Goal: Task Accomplishment & Management: Manage account settings

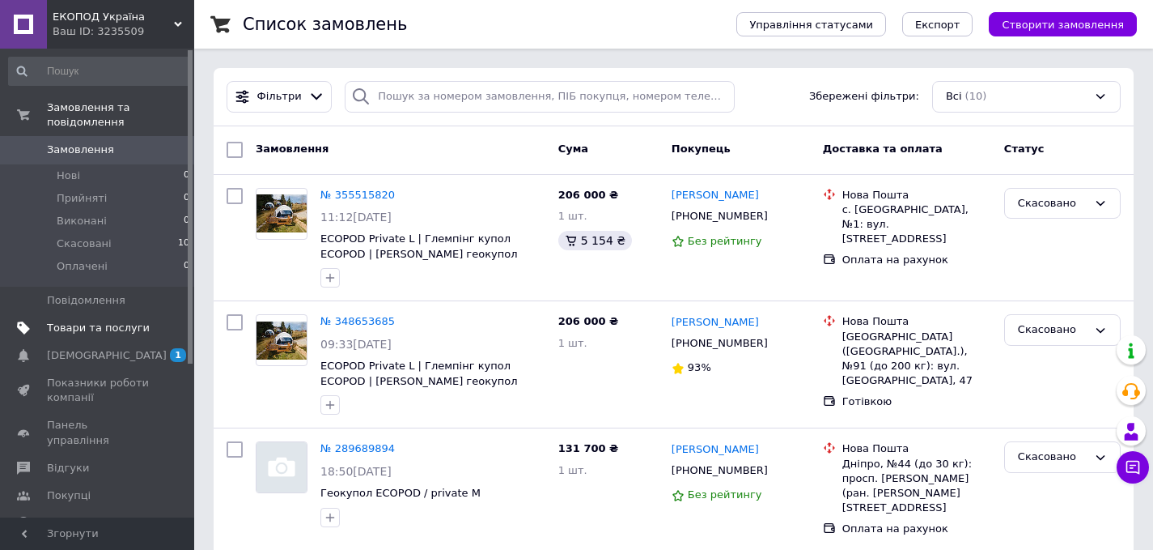
click at [96, 329] on span "Товари та послуги" at bounding box center [98, 328] width 103 height 15
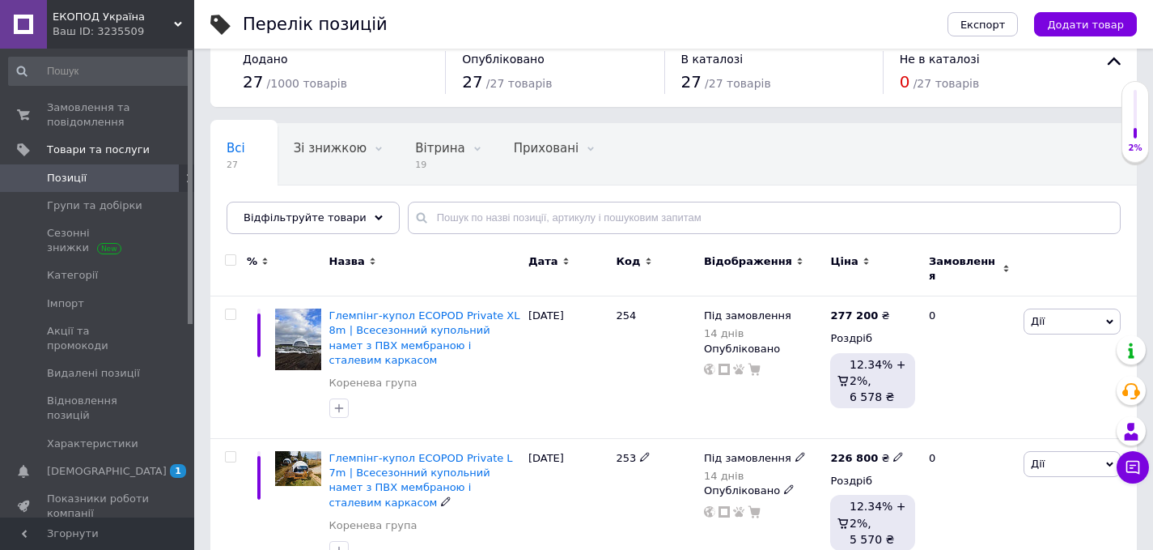
scroll to position [18, 0]
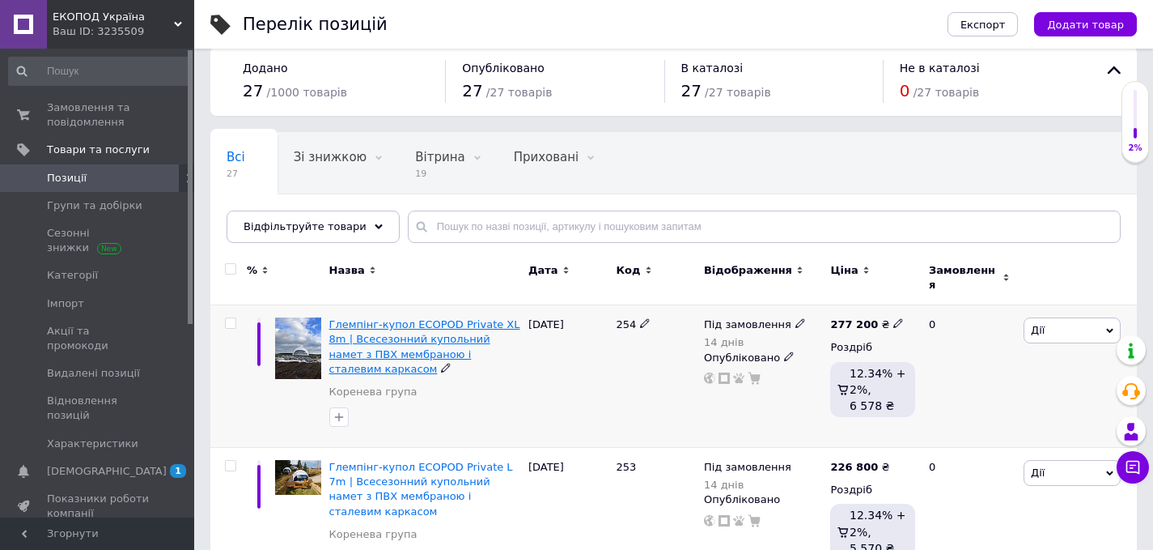
click at [437, 326] on span "Глемпінг-купол ECOPOD Private XL 8m | Всесезонний купольний намет з ПВХ мембран…" at bounding box center [424, 346] width 191 height 57
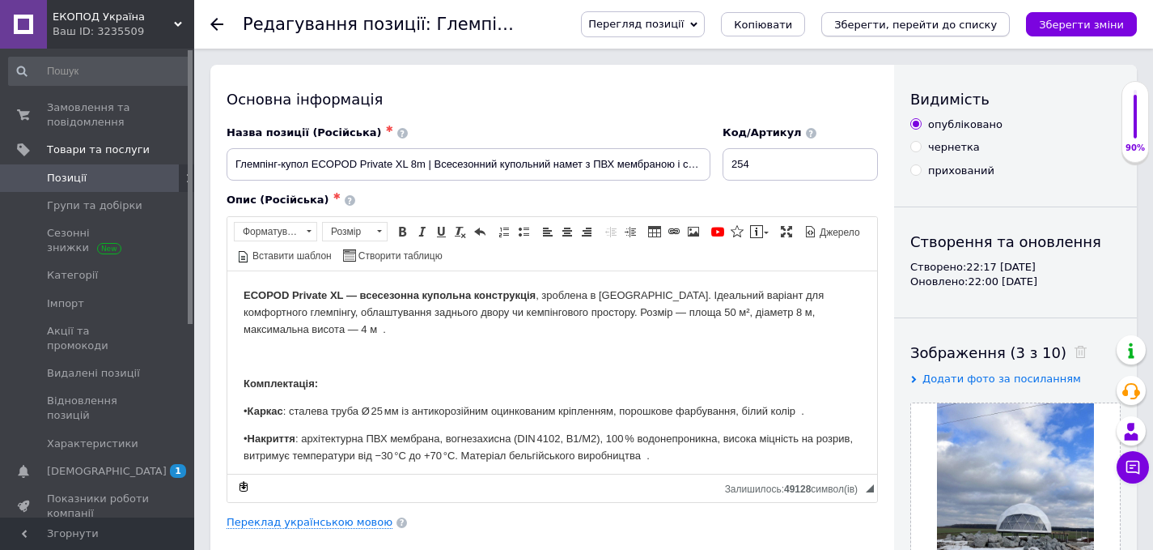
click at [925, 28] on icon "Зберегти, перейти до списку" at bounding box center [916, 25] width 163 height 12
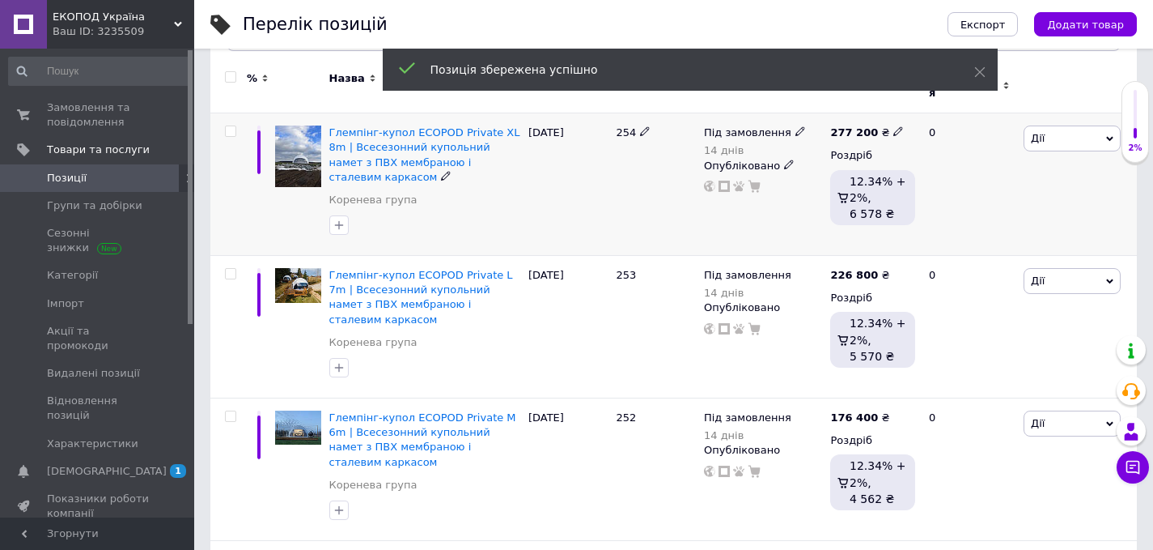
scroll to position [224, 0]
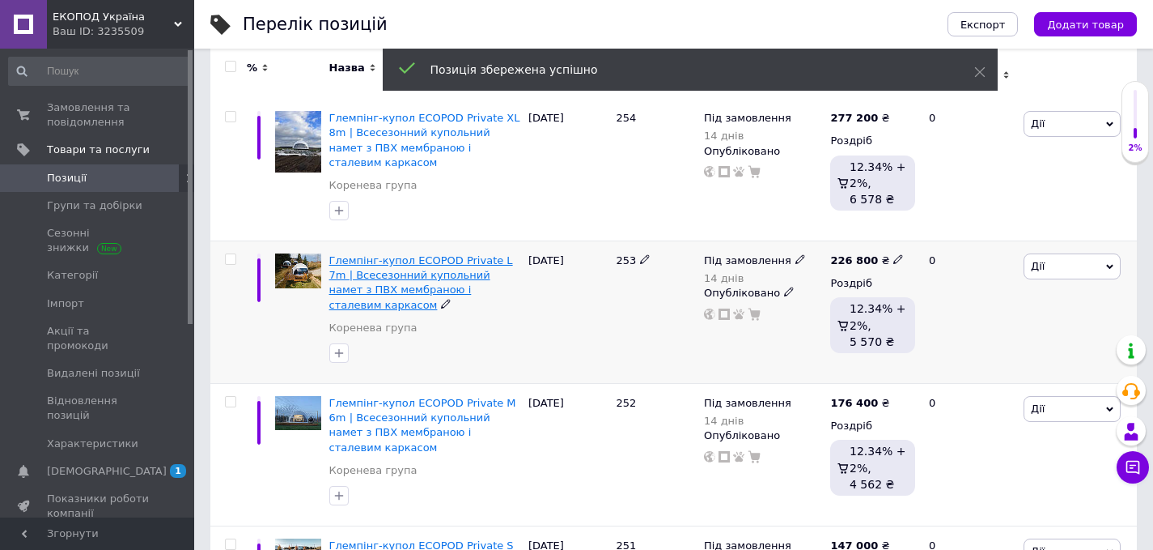
click at [408, 261] on span "Глемпінг-купол ECOPOD Private L 7m | Всесезонний купольний намет з ПВХ мембрано…" at bounding box center [421, 282] width 184 height 57
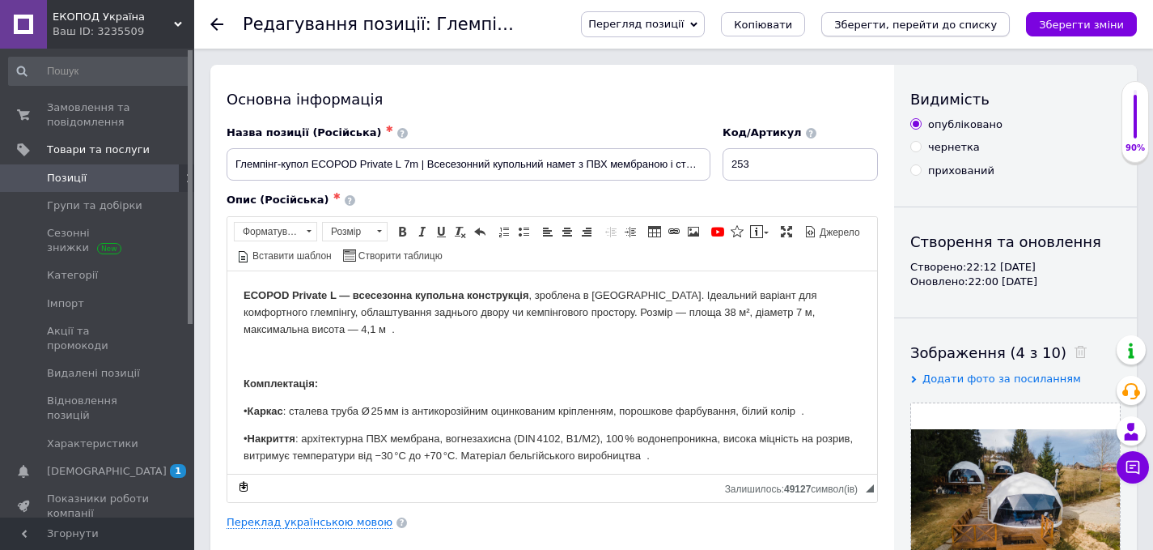
click at [945, 19] on icon "Зберегти, перейти до списку" at bounding box center [916, 25] width 163 height 12
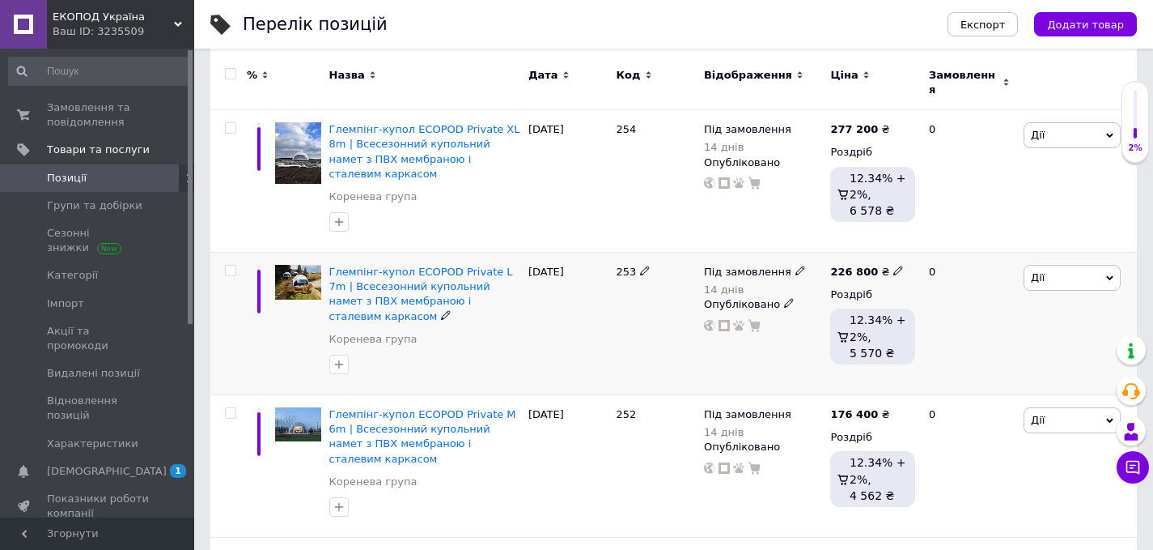
scroll to position [371, 0]
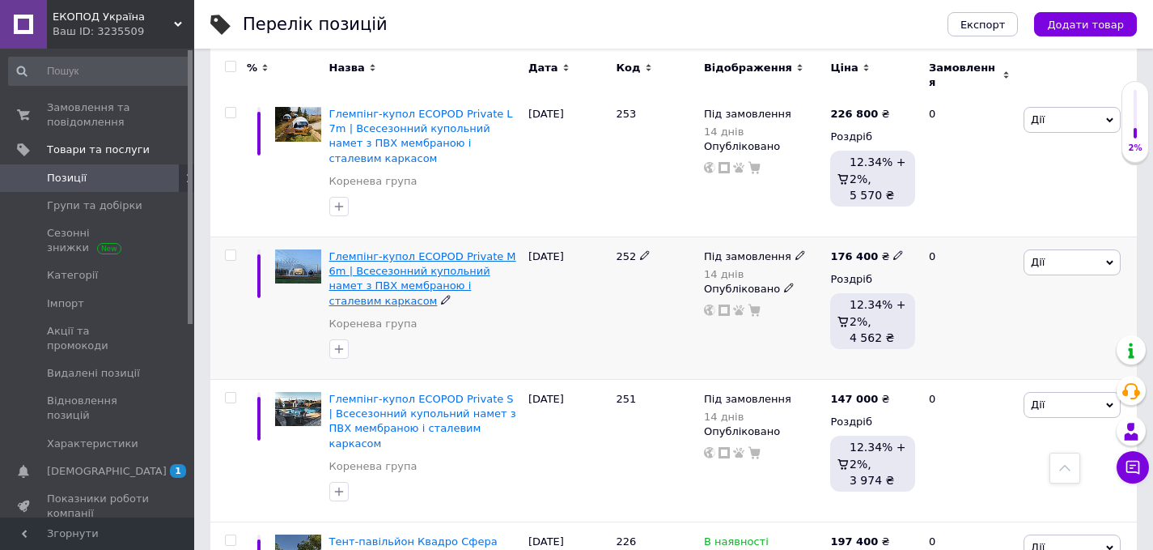
click at [406, 272] on span "Глемпінг-купол ECOPOD Private M 6m | Всесезонний купольний намет з ПВХ мембрано…" at bounding box center [422, 278] width 187 height 57
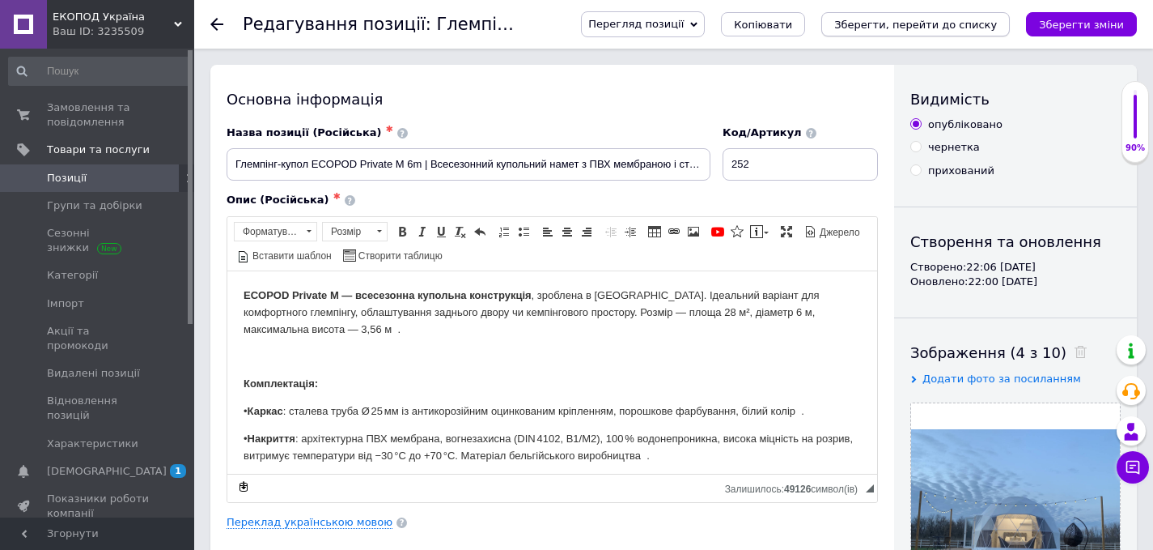
click at [894, 23] on icon "Зберегти, перейти до списку" at bounding box center [916, 25] width 163 height 12
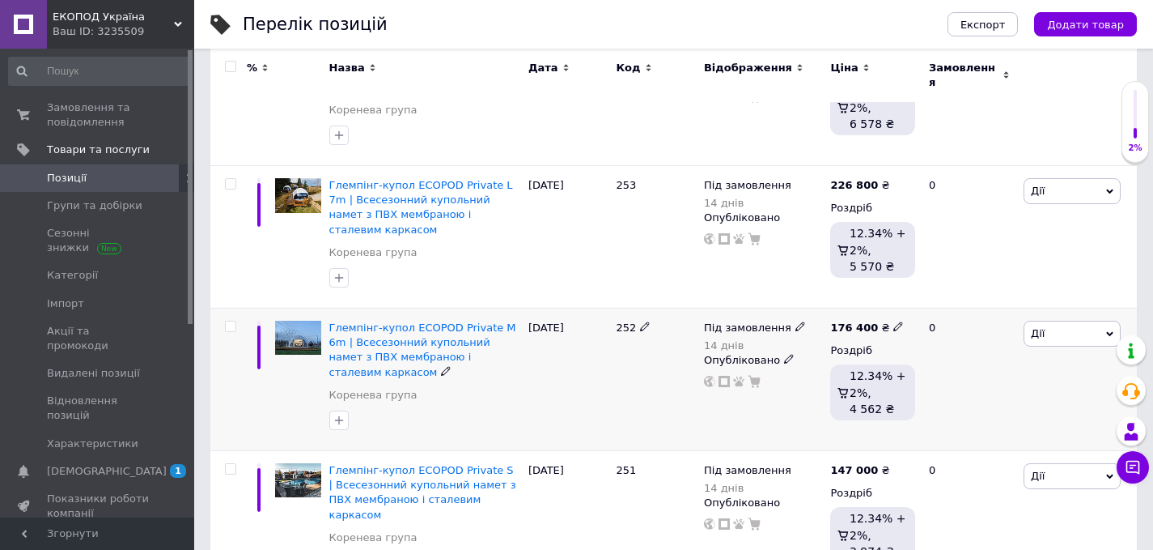
scroll to position [387, 0]
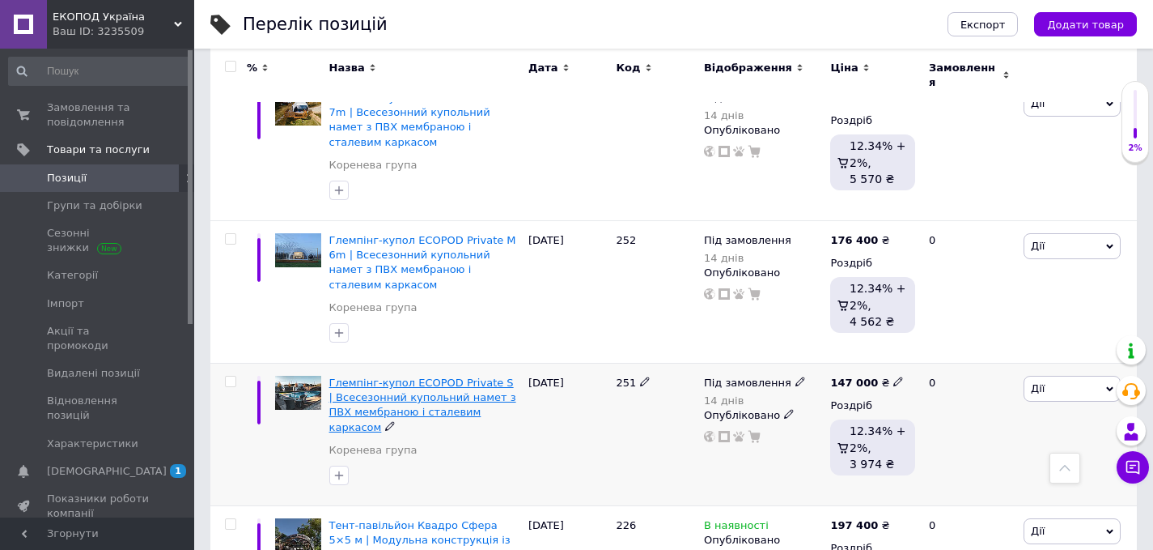
click at [402, 387] on span "Глемпінг-купол ECOPOD Private S | Всесезонний купольний намет з ПВХ мембраною і…" at bounding box center [422, 404] width 187 height 57
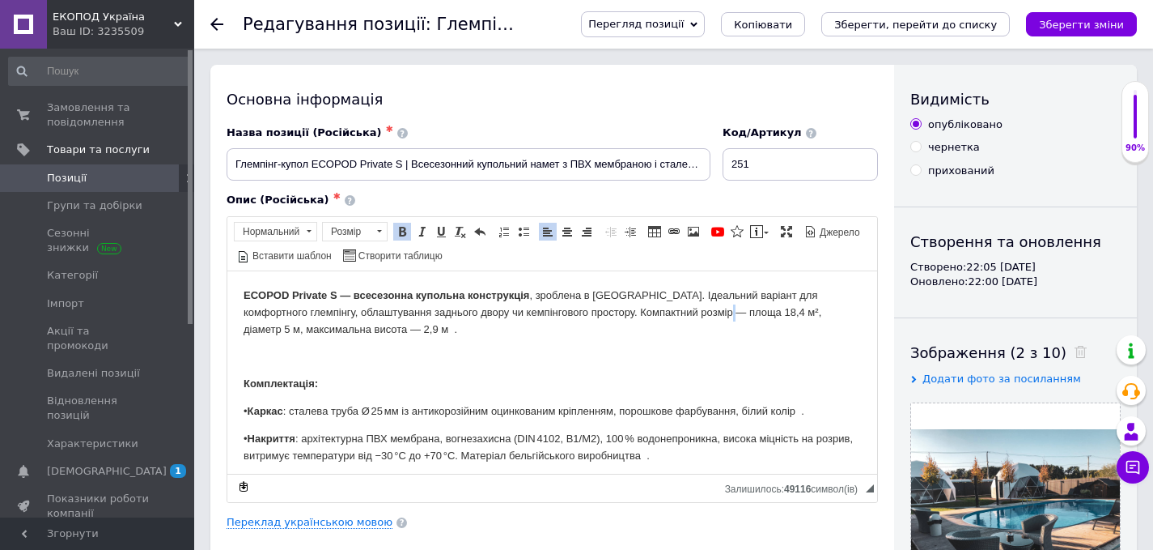
click at [741, 310] on p "ECOPOD Private S — всесезонна купольна конструкція , зроблена в [GEOGRAPHIC_DAT…" at bounding box center [553, 312] width 618 height 50
click at [750, 312] on p "ECOPOD Private S — всесезонна купольна конструкція , зроблена в [GEOGRAPHIC_DAT…" at bounding box center [553, 312] width 618 height 50
click at [751, 359] on p "Редактор, D50B79E3-29C4-4ECC-87A5-25635BA860F6" at bounding box center [553, 355] width 618 height 17
click at [901, 22] on icon "Зберегти, перейти до списку" at bounding box center [916, 25] width 163 height 12
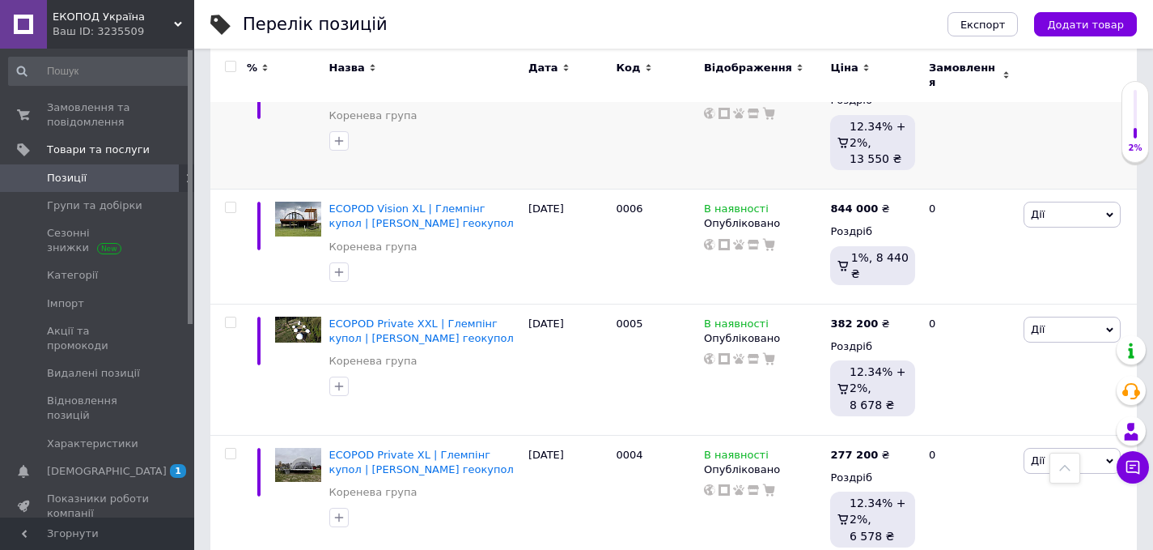
scroll to position [1506, 0]
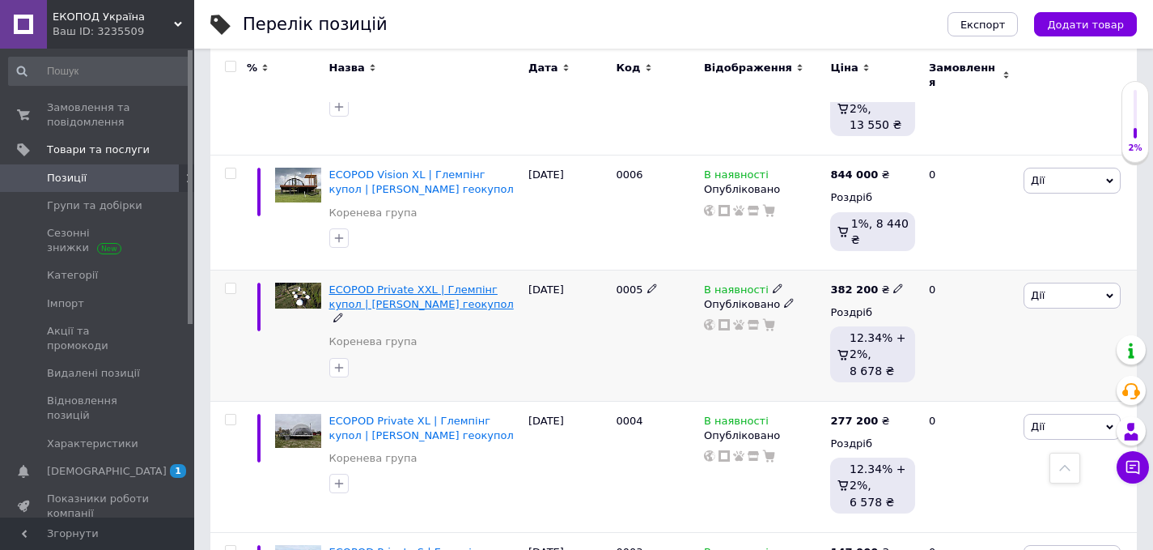
click at [461, 283] on span "ECOPOD Private XXL | Глемпінг купол | [PERSON_NAME] геокупол" at bounding box center [421, 296] width 185 height 27
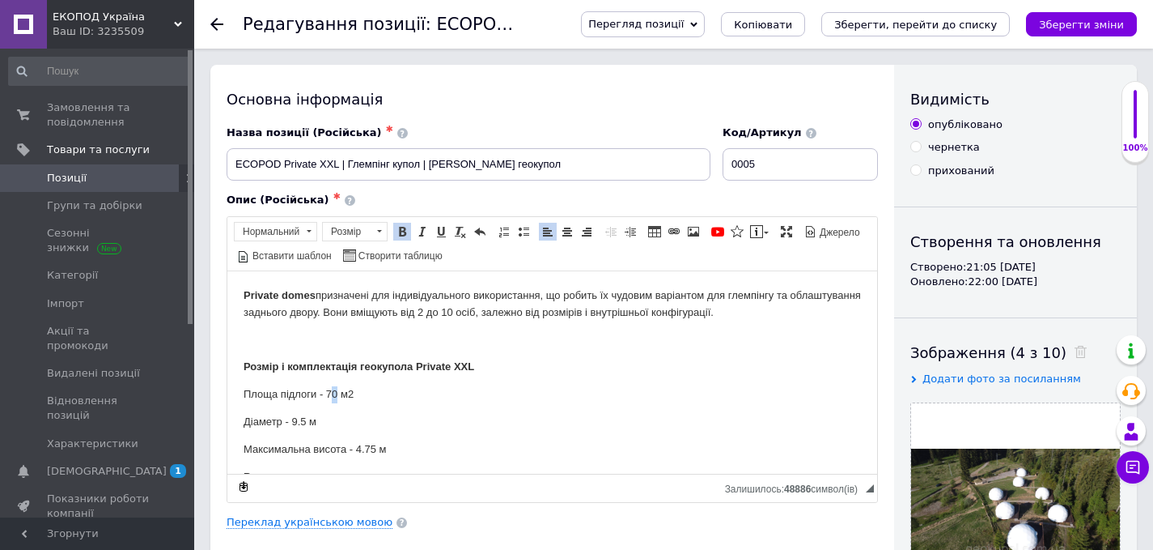
click at [333, 392] on p "Площа підлоги - 70 м2" at bounding box center [553, 393] width 618 height 17
click at [425, 397] on p "Площа підлоги - 71 м2" at bounding box center [553, 393] width 618 height 17
click at [406, 393] on p "Площа підлоги - 71 м2" at bounding box center [553, 393] width 618 height 17
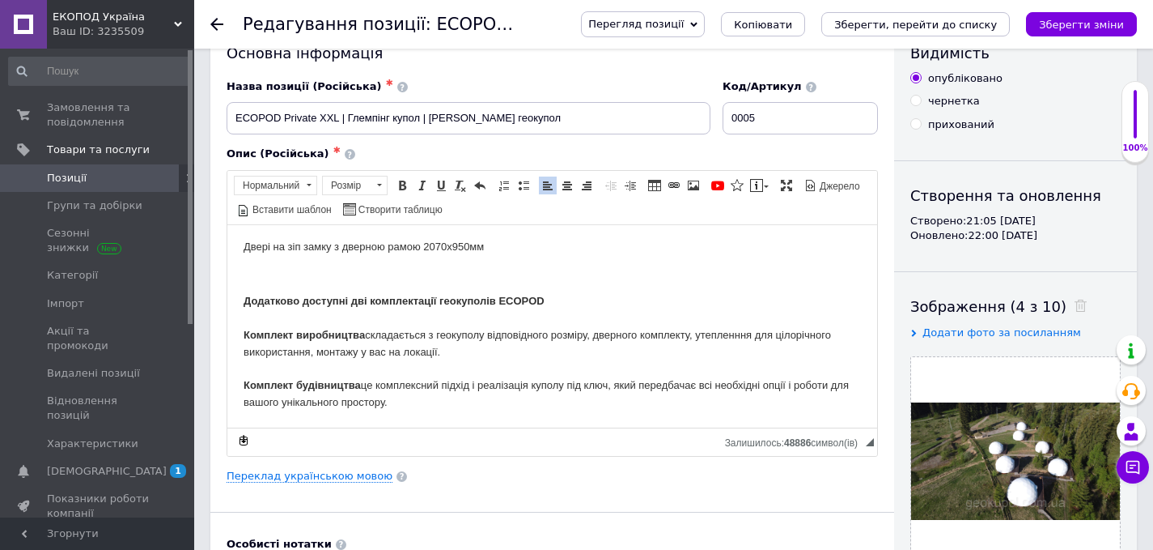
scroll to position [134, 0]
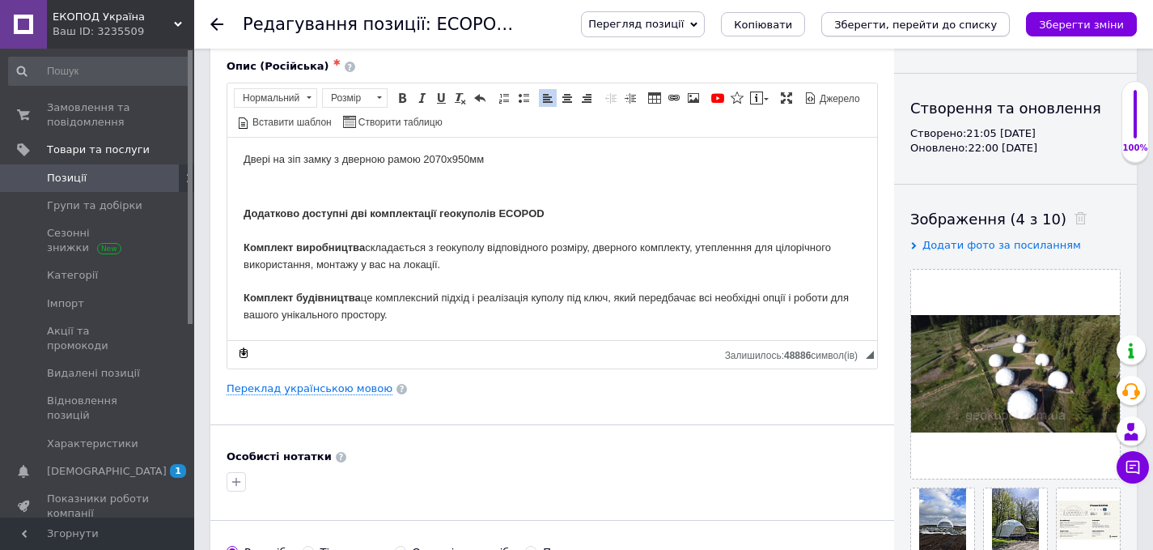
click at [894, 24] on icon "Зберегти, перейти до списку" at bounding box center [916, 25] width 163 height 12
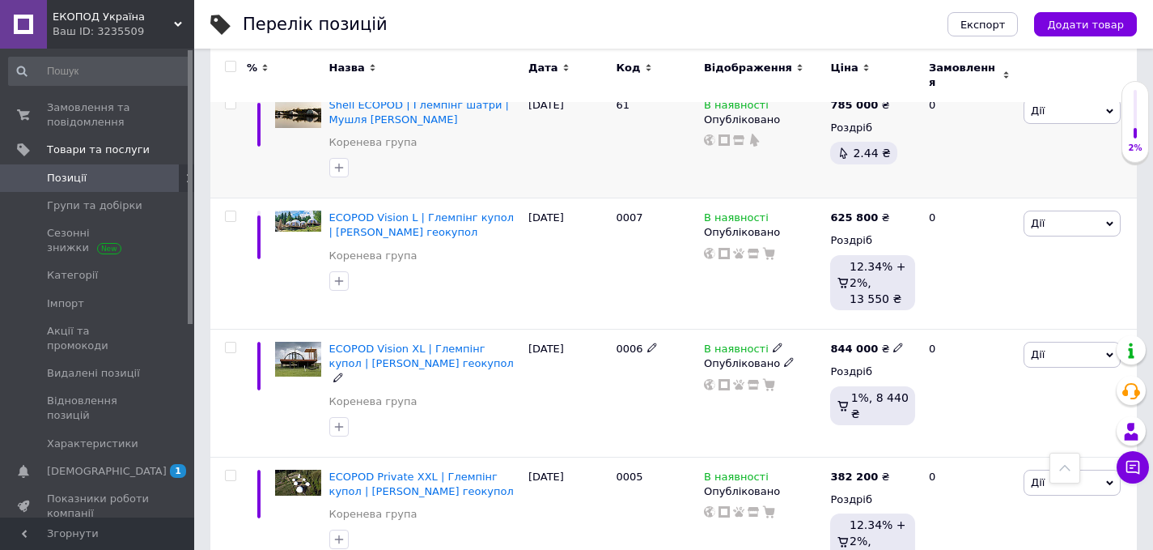
scroll to position [1421, 0]
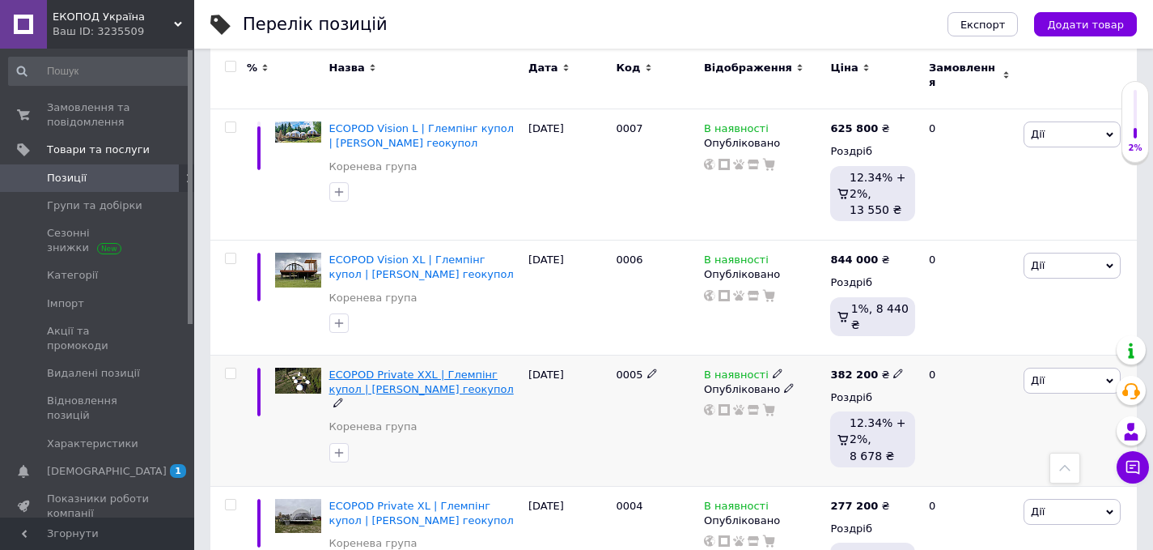
click at [379, 368] on span "ECOPOD Private XXL | Глемпінг купол | [PERSON_NAME] геокупол" at bounding box center [421, 381] width 185 height 27
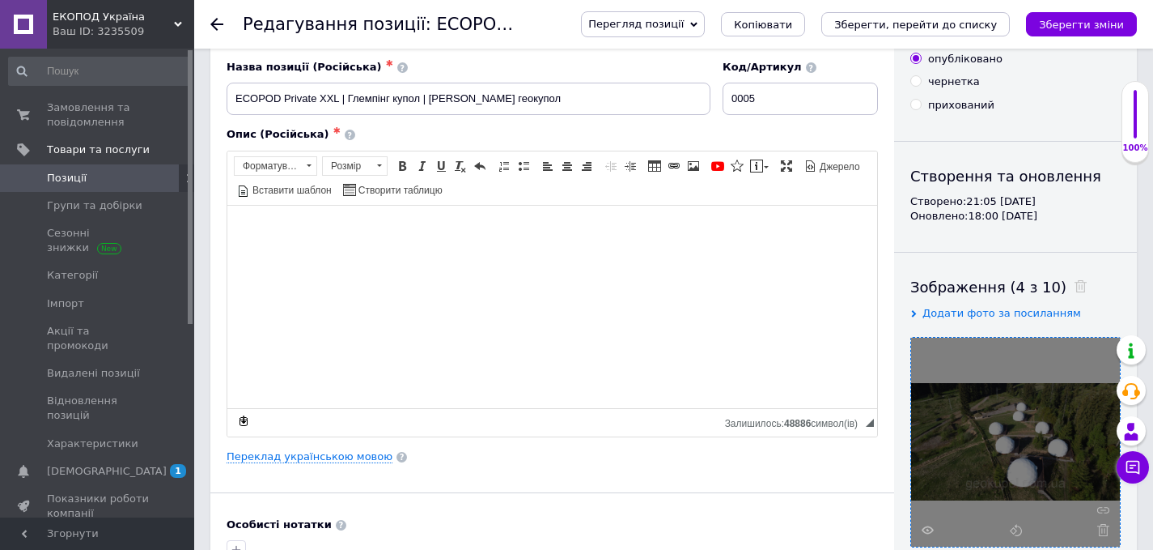
scroll to position [321, 0]
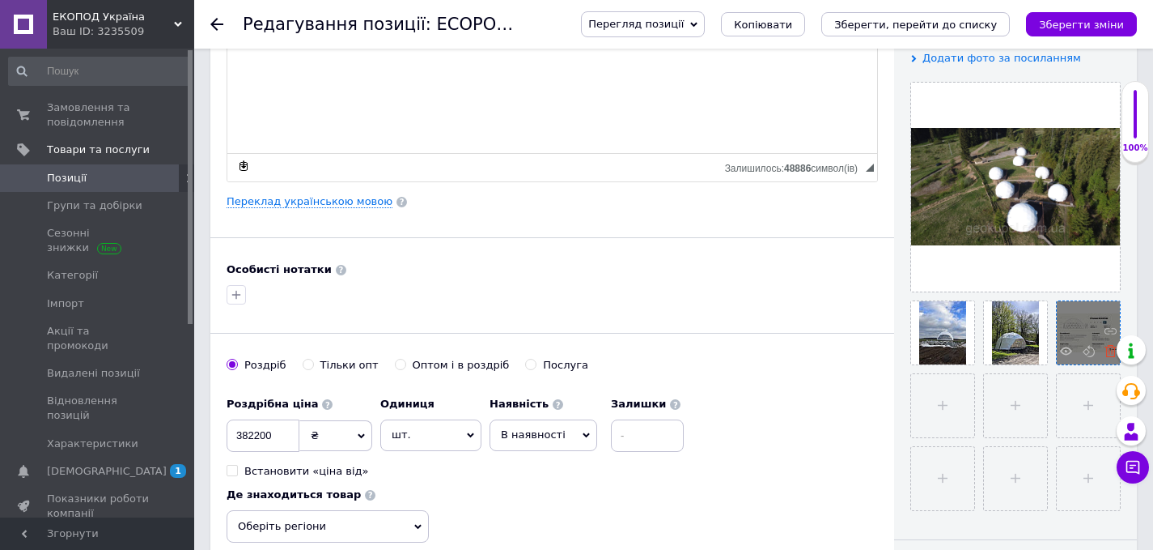
click at [1108, 354] on icon at bounding box center [1111, 351] width 12 height 12
click at [1072, 336] on input "file" at bounding box center [1088, 332] width 63 height 63
type input "C:\fakepath\Pr XXL.png"
click at [954, 28] on icon "Зберегти, перейти до списку" at bounding box center [916, 25] width 163 height 12
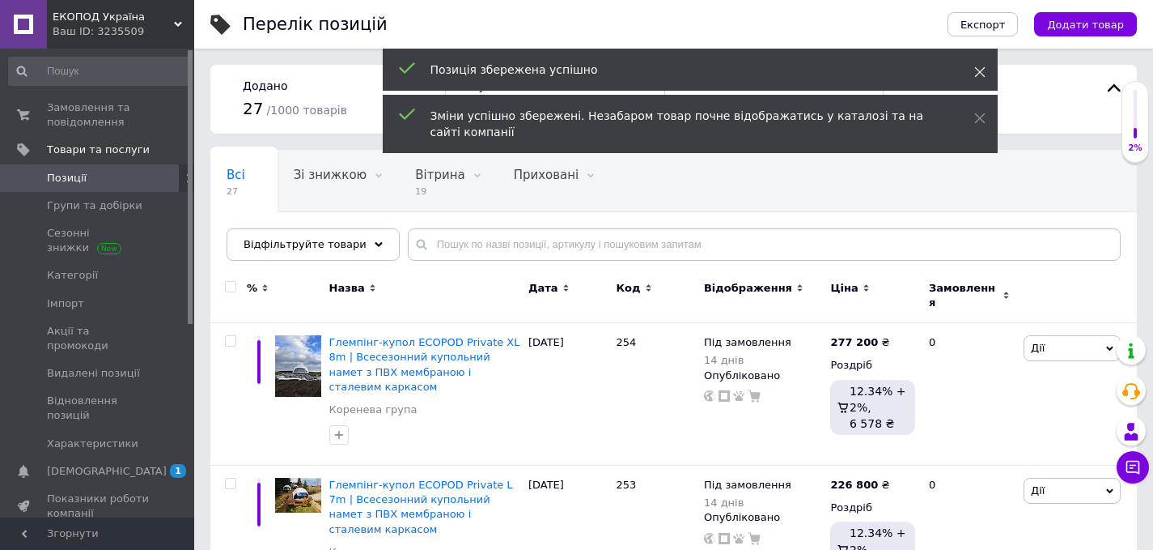
click at [991, 74] on div "Позиція збережена успішно" at bounding box center [690, 70] width 615 height 42
click at [981, 70] on use at bounding box center [980, 72] width 11 height 11
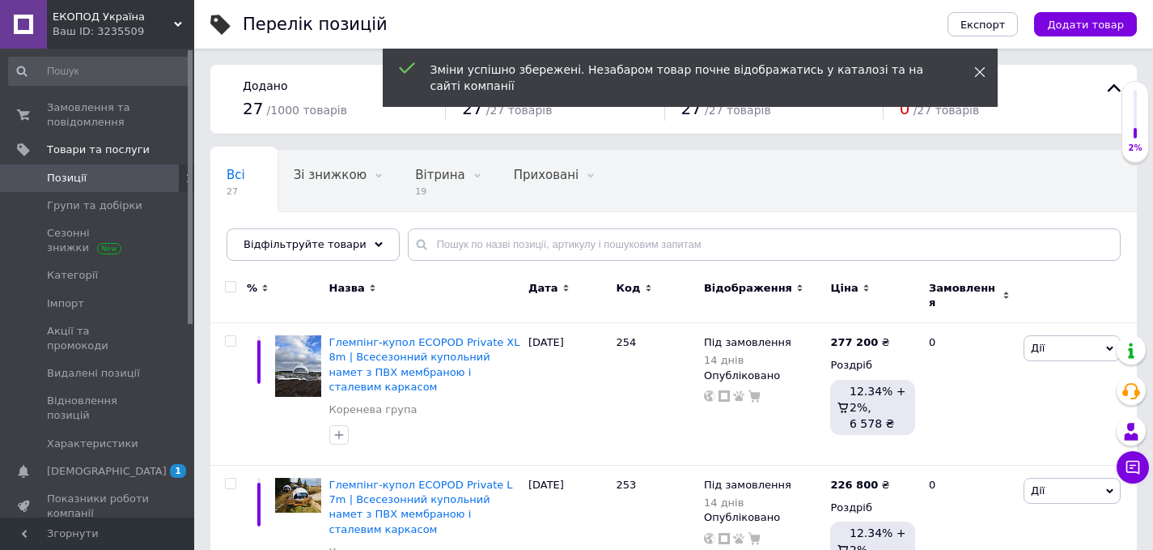
click at [975, 73] on icon at bounding box center [980, 71] width 11 height 11
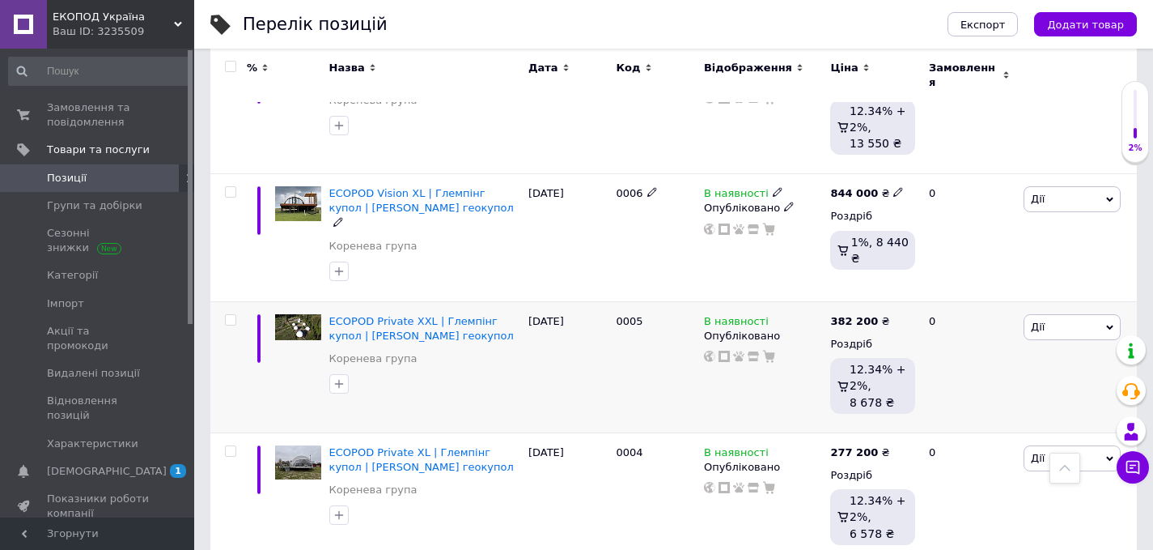
scroll to position [1547, 0]
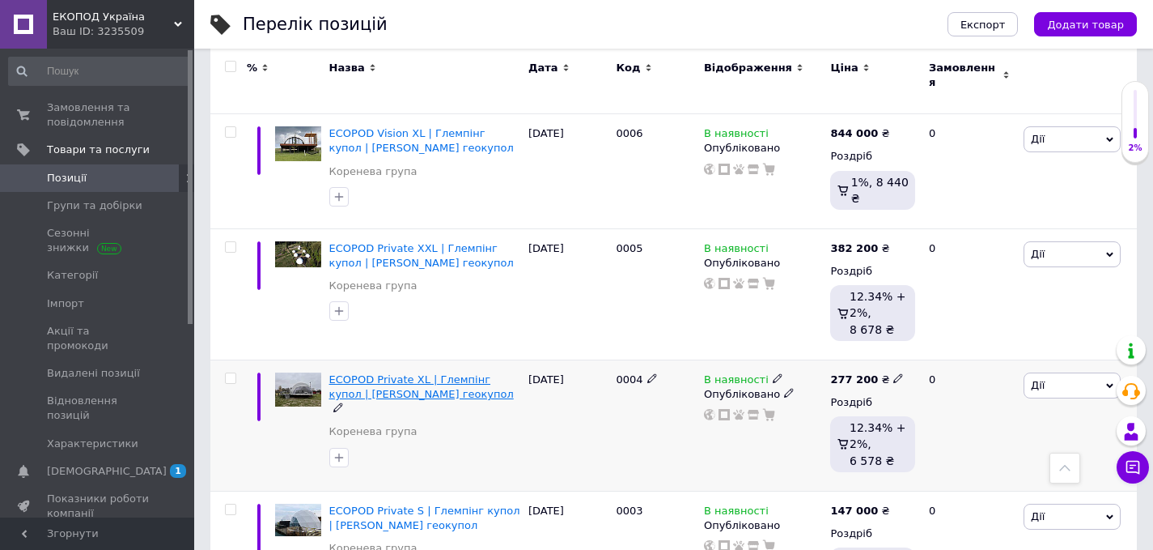
click at [431, 373] on span "ECOPOD Private XL | Глемпінг купол | [PERSON_NAME] геокупол" at bounding box center [421, 386] width 185 height 27
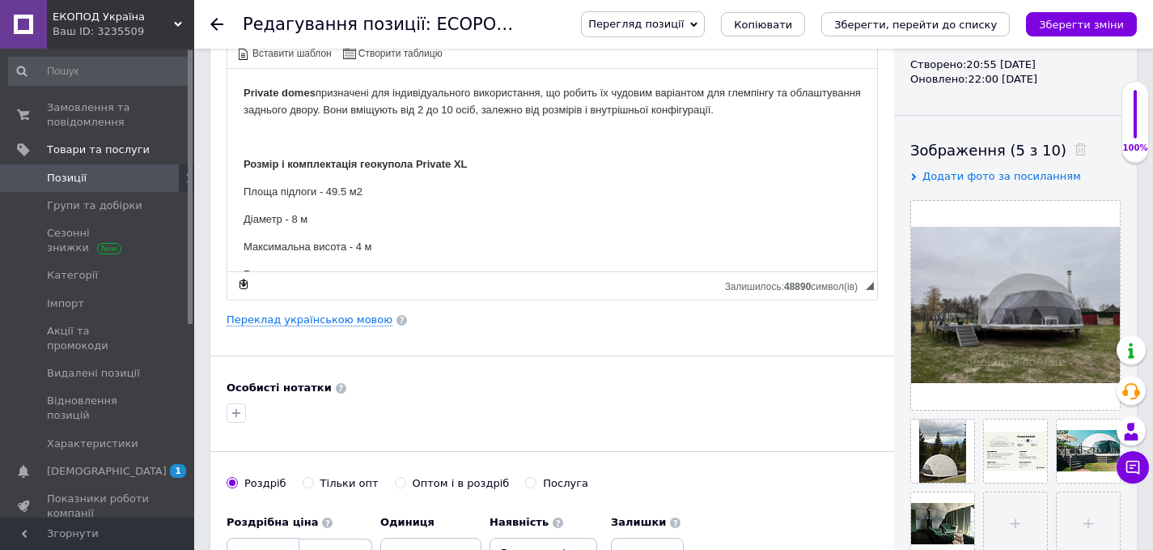
scroll to position [515, 0]
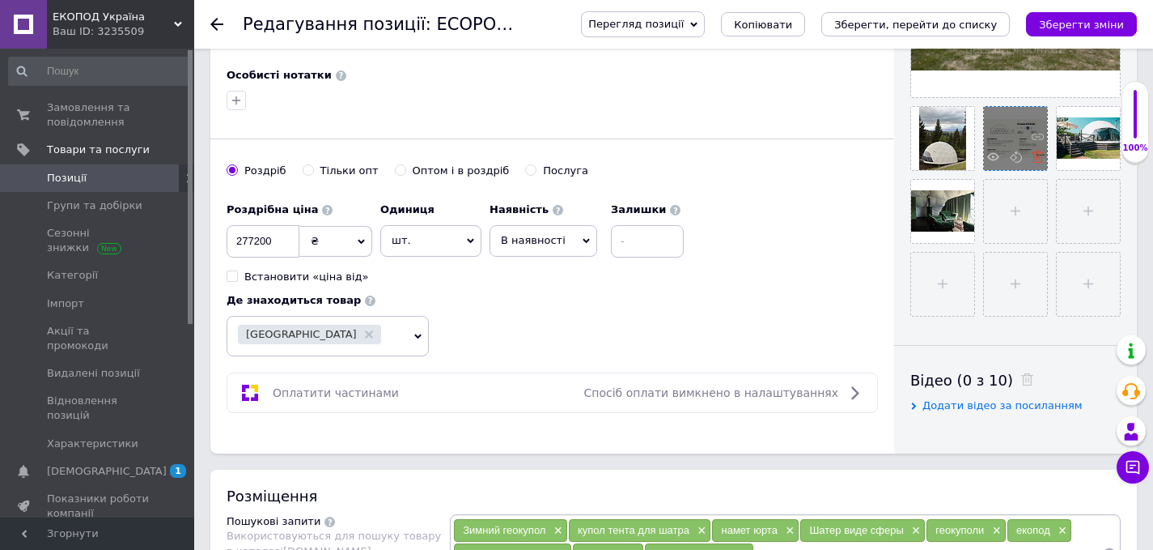
click at [1038, 163] on use at bounding box center [1038, 157] width 12 height 12
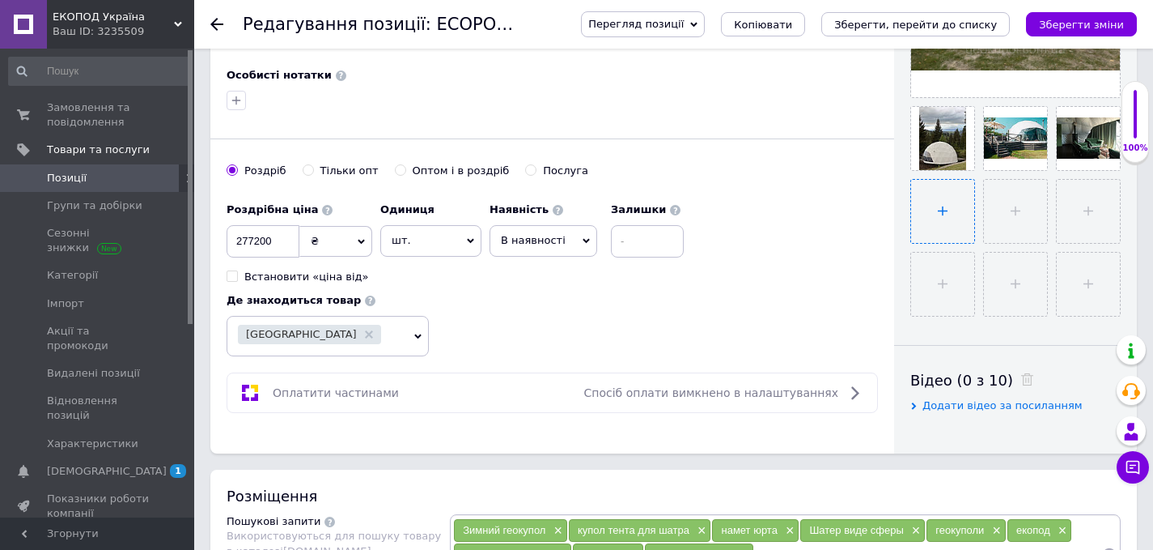
click at [927, 212] on input "file" at bounding box center [942, 211] width 63 height 63
type input "C:\fakepath\Pr XL.png"
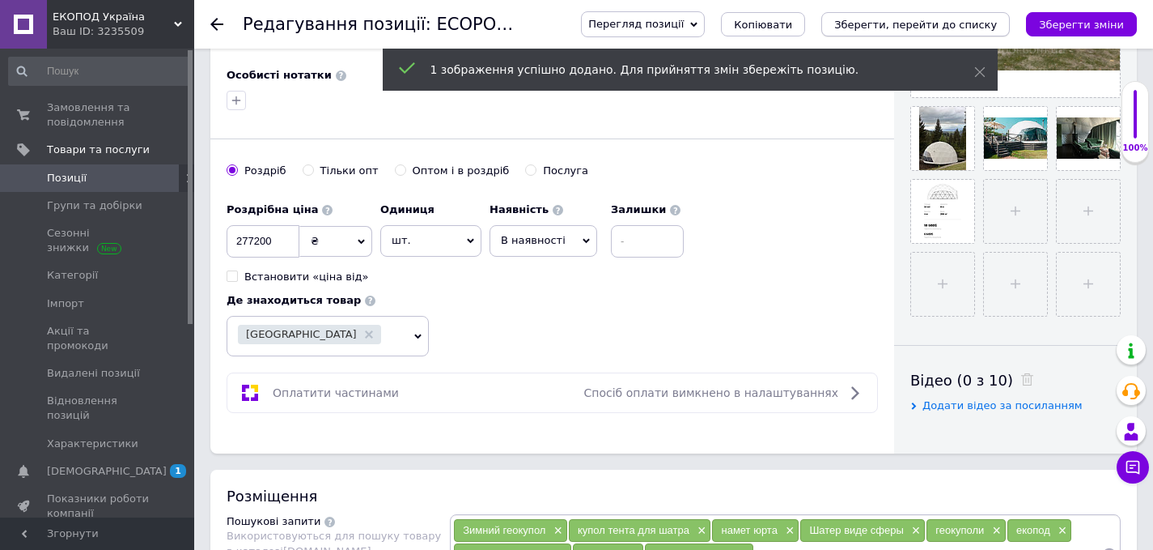
click at [908, 25] on icon "Зберегти, перейти до списку" at bounding box center [916, 25] width 163 height 12
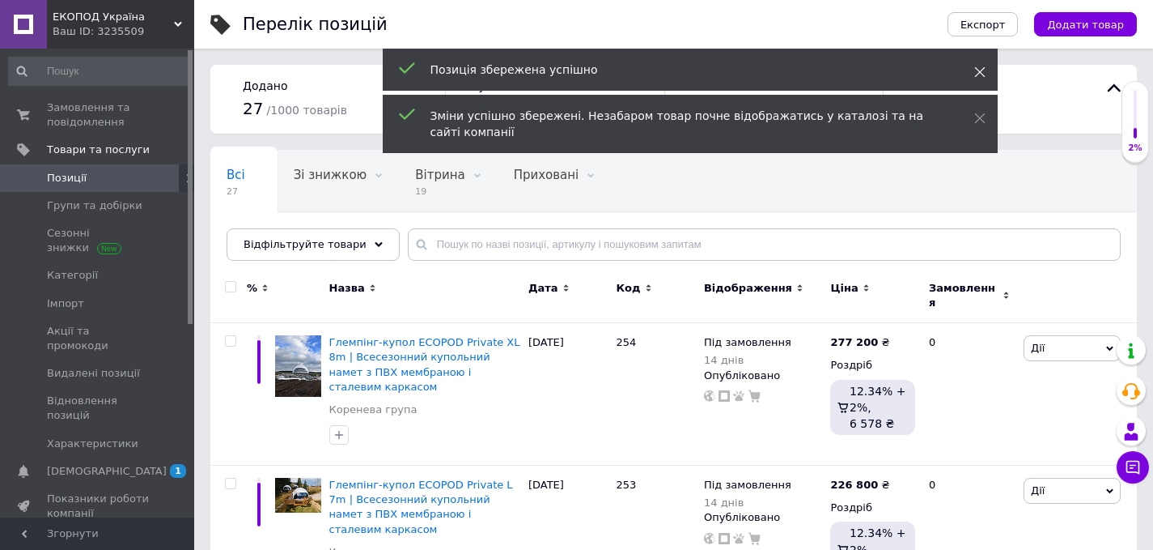
click at [982, 74] on use at bounding box center [980, 72] width 11 height 11
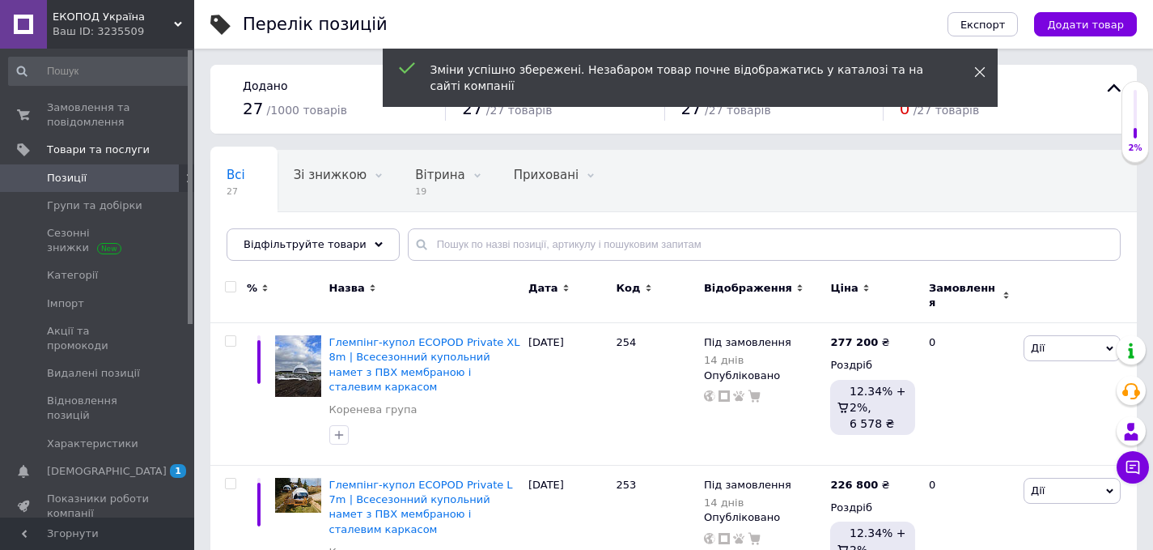
click at [979, 74] on icon at bounding box center [980, 71] width 11 height 11
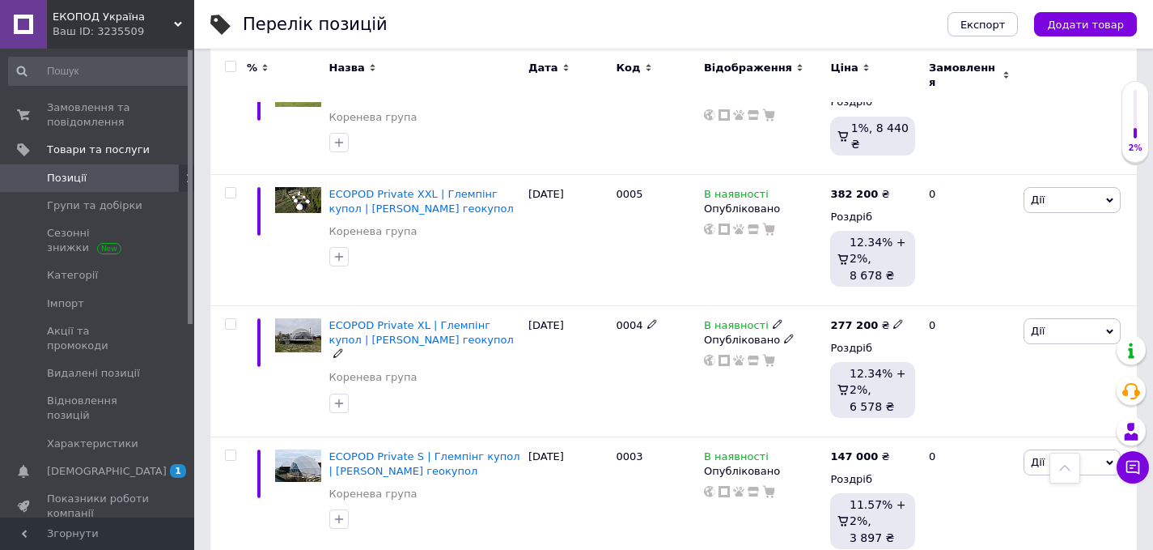
scroll to position [1693, 0]
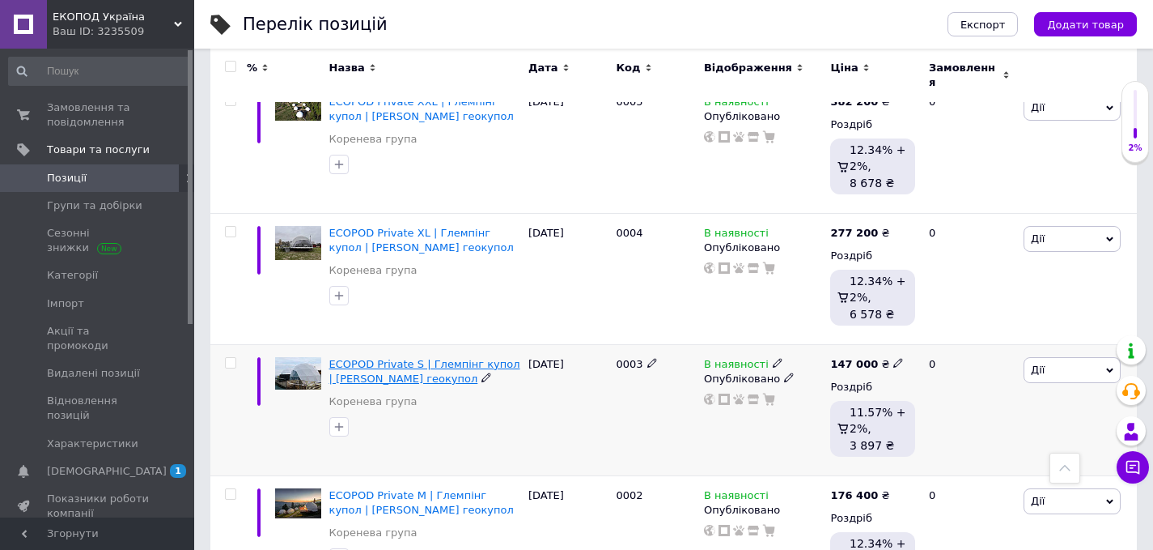
click at [454, 358] on span "ECOPOD Private S | Глемпінг купол | [PERSON_NAME] геокупол" at bounding box center [424, 371] width 191 height 27
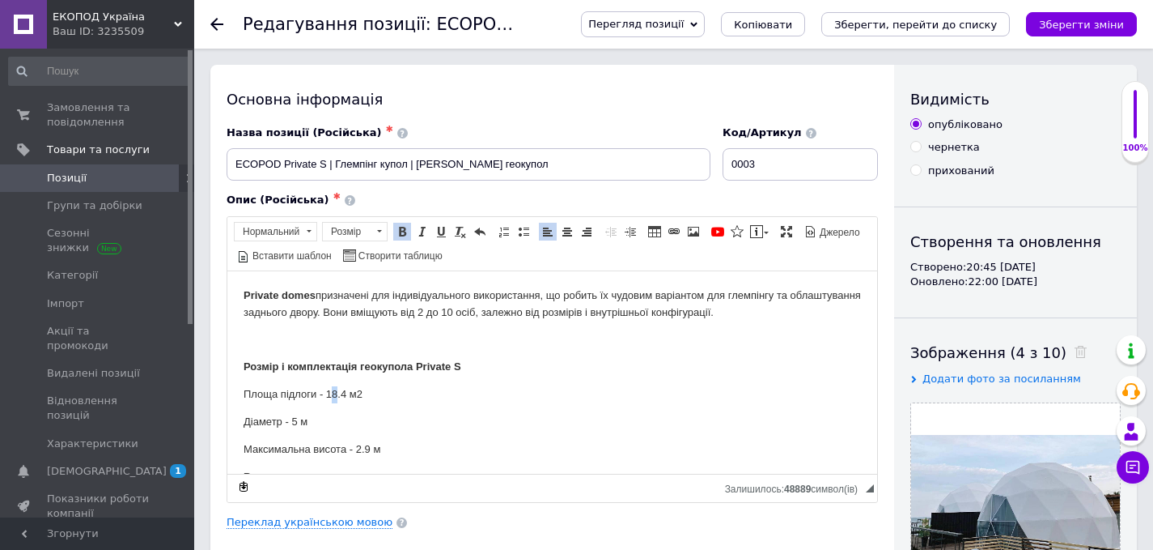
click at [337, 393] on p "Площа підлоги - 18.4 м2" at bounding box center [553, 393] width 618 height 17
click at [348, 396] on p "Площа підлоги - 19.4 м2" at bounding box center [553, 393] width 618 height 17
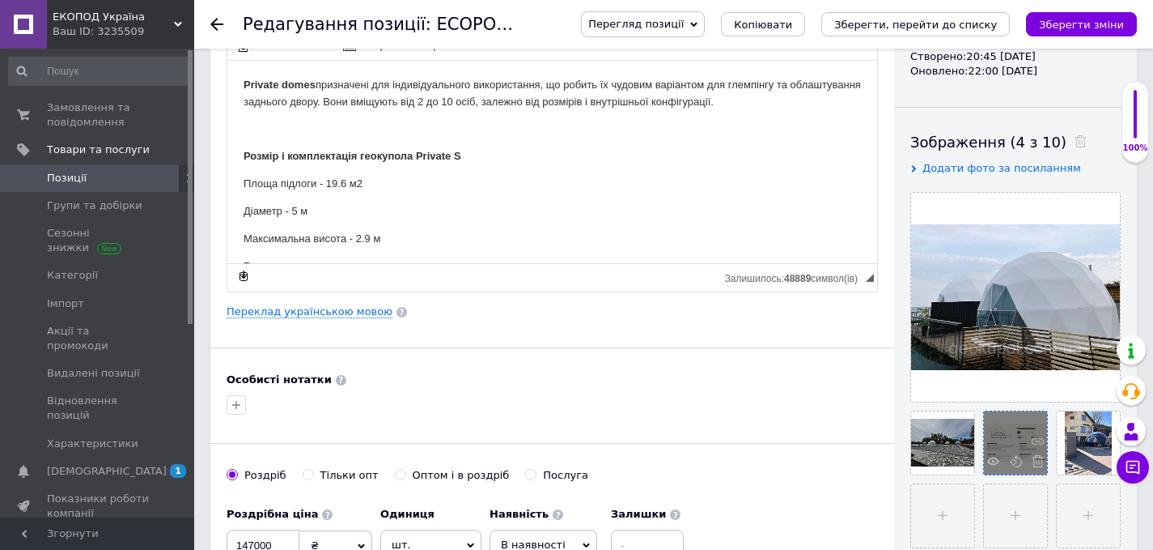
scroll to position [274, 0]
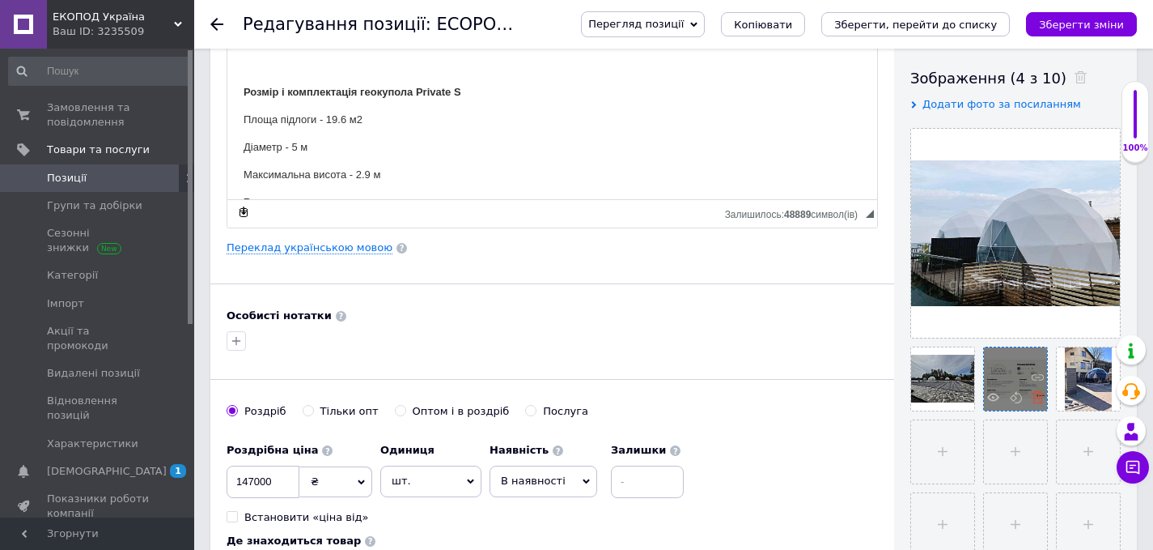
click at [1037, 393] on use at bounding box center [1038, 397] width 12 height 12
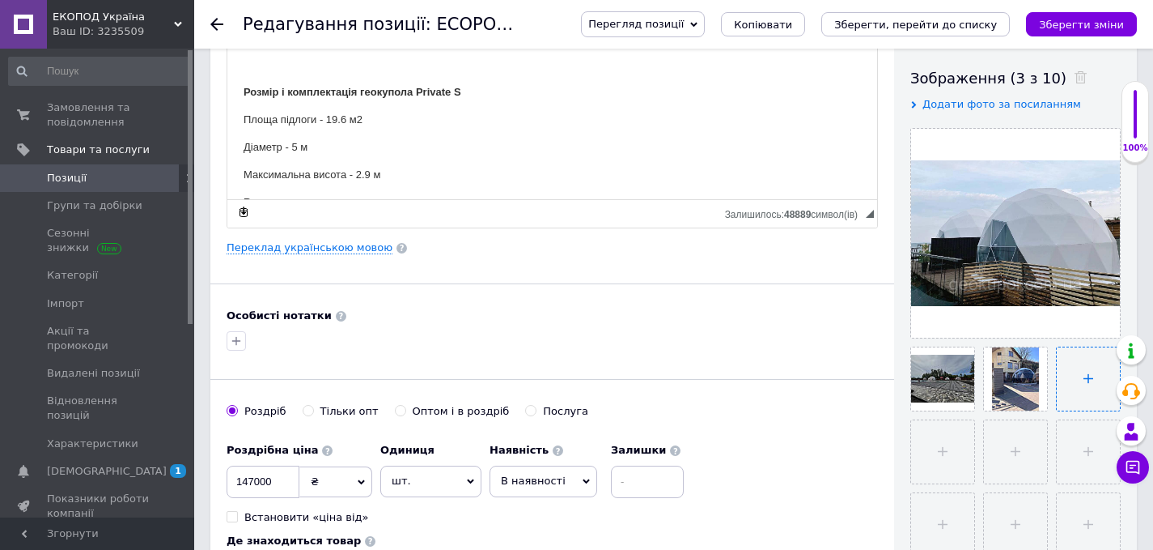
click at [1085, 371] on input "file" at bounding box center [1088, 378] width 63 height 63
type input "C:\fakepath\Pr S.png"
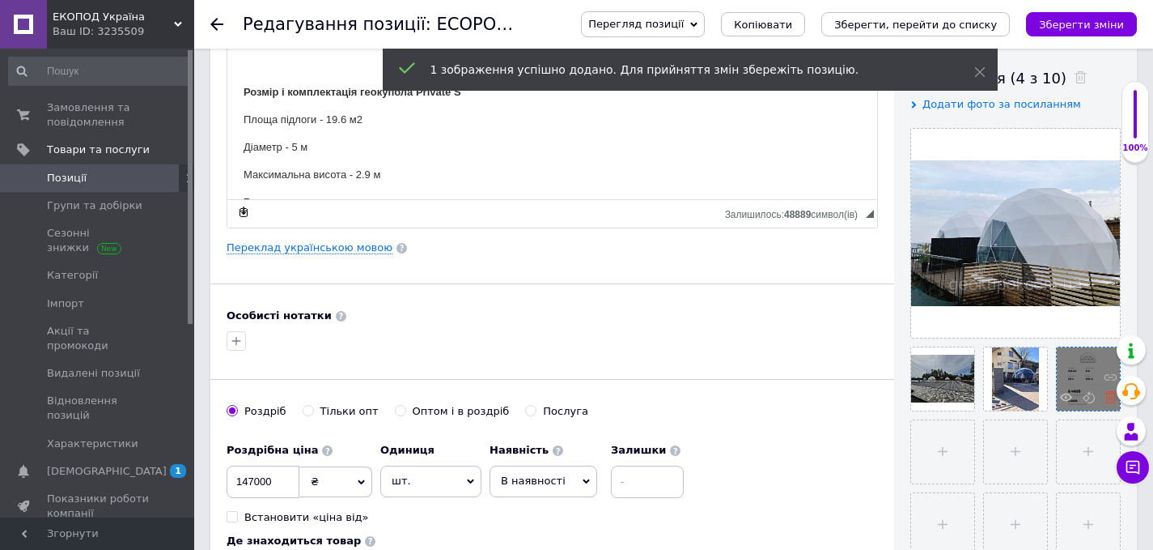
click at [1106, 398] on icon at bounding box center [1111, 397] width 12 height 12
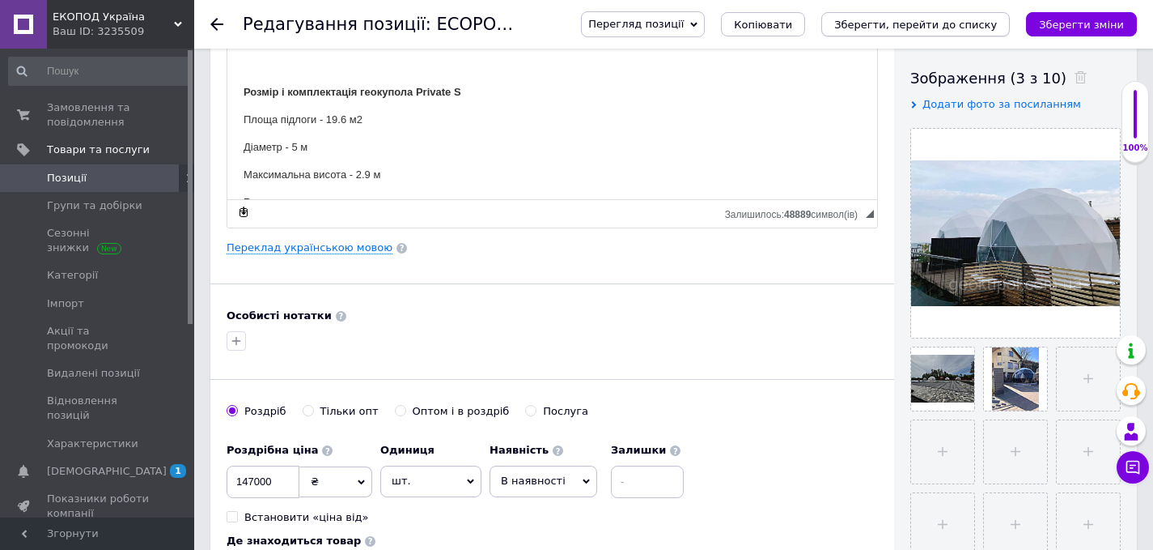
click at [931, 26] on icon "Зберегти, перейти до списку" at bounding box center [916, 25] width 163 height 12
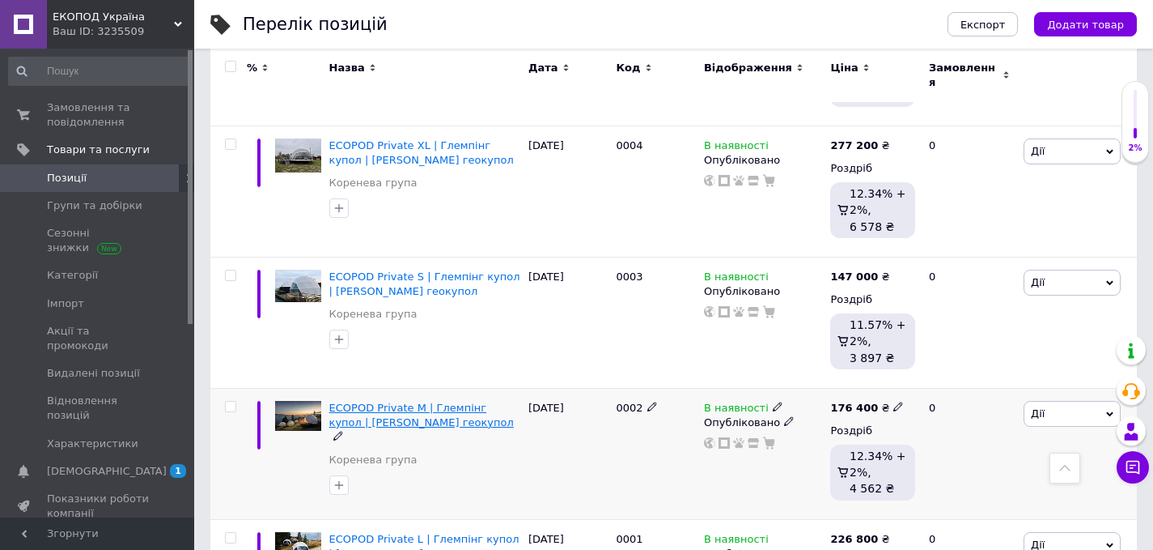
scroll to position [1782, 0]
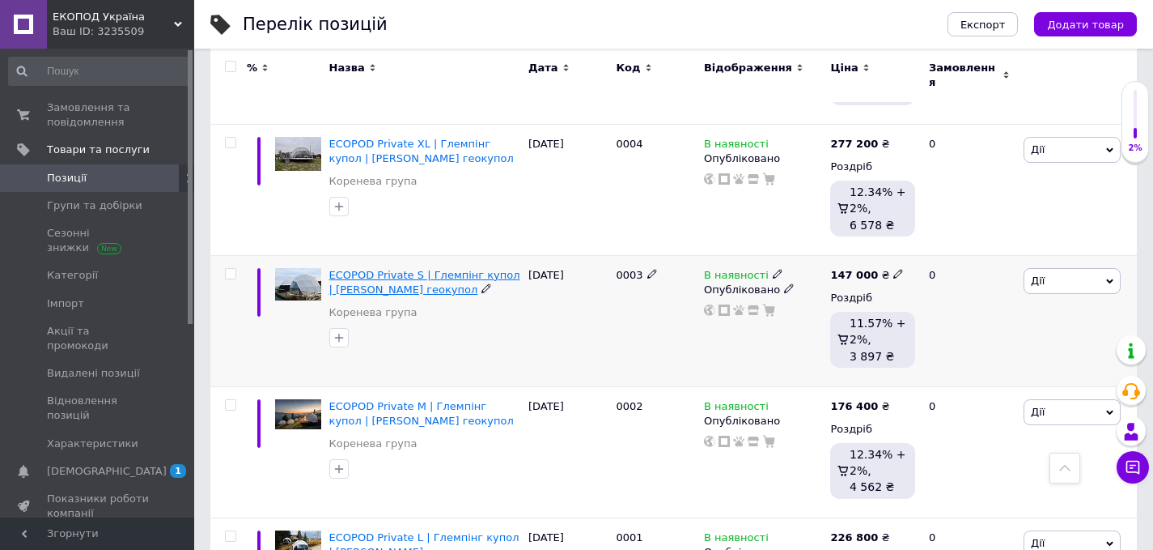
click at [420, 269] on span "ECOPOD Private S | Глемпінг купол | [PERSON_NAME] геокупол" at bounding box center [424, 282] width 191 height 27
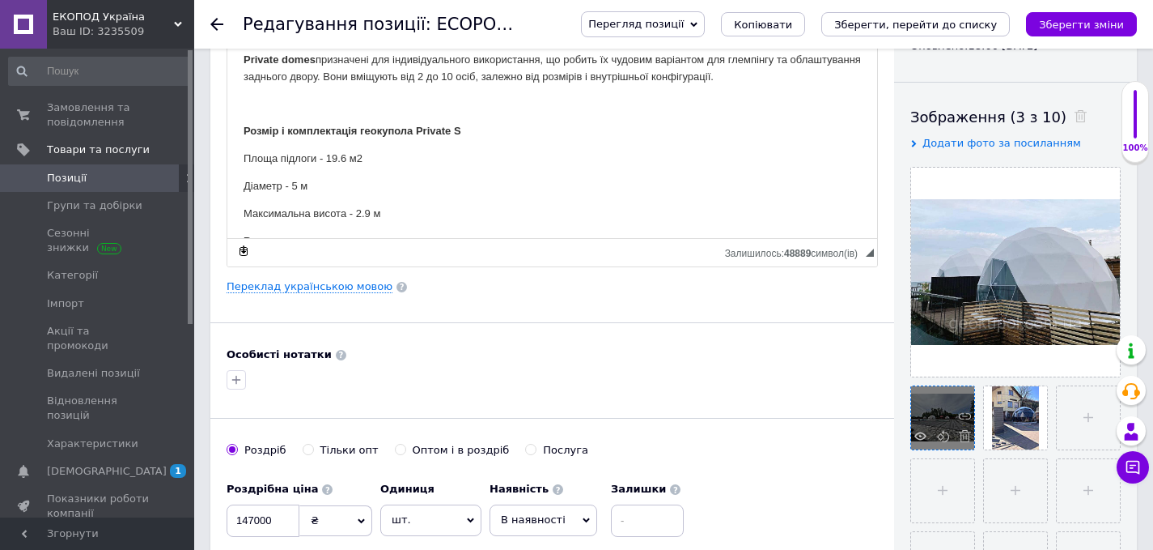
scroll to position [283, 0]
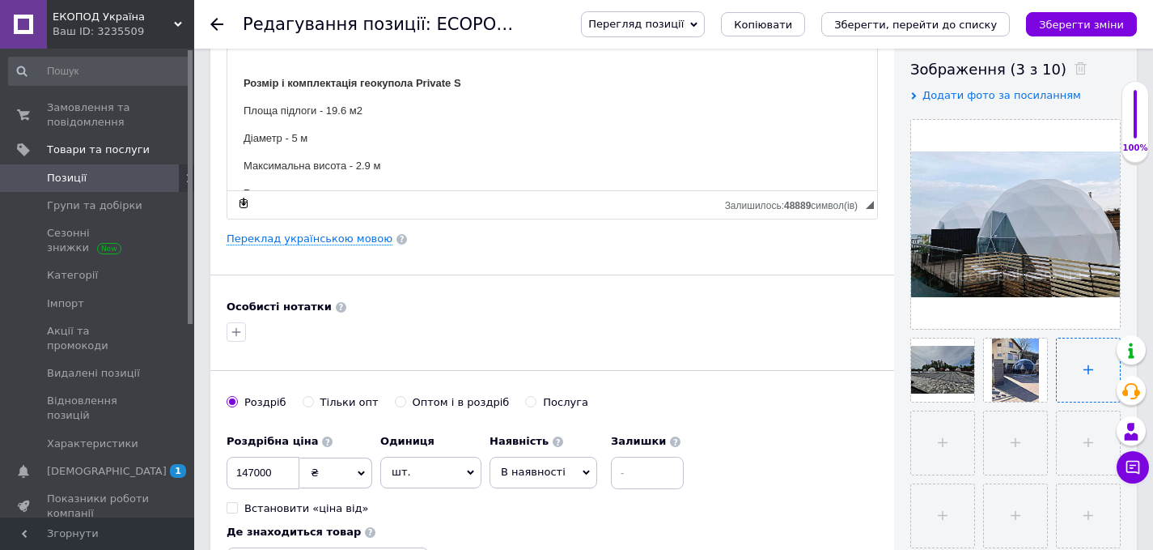
click at [1087, 353] on input "file" at bounding box center [1088, 369] width 63 height 63
type input "C:\fakepath\Pr S.png"
click at [920, 22] on icon "Зберегти, перейти до списку" at bounding box center [916, 25] width 163 height 12
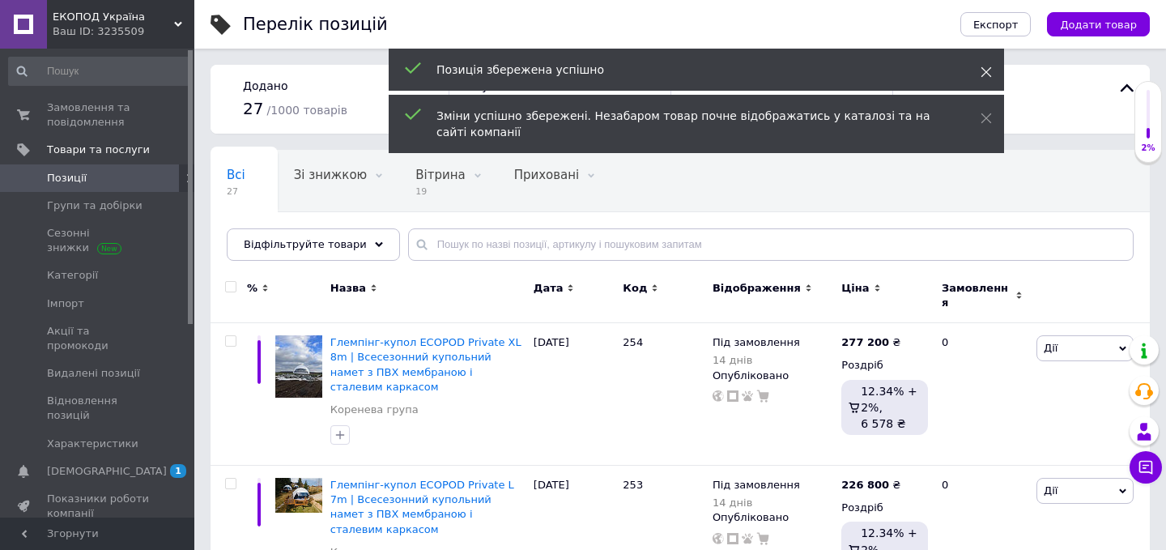
click at [981, 71] on icon at bounding box center [985, 71] width 11 height 11
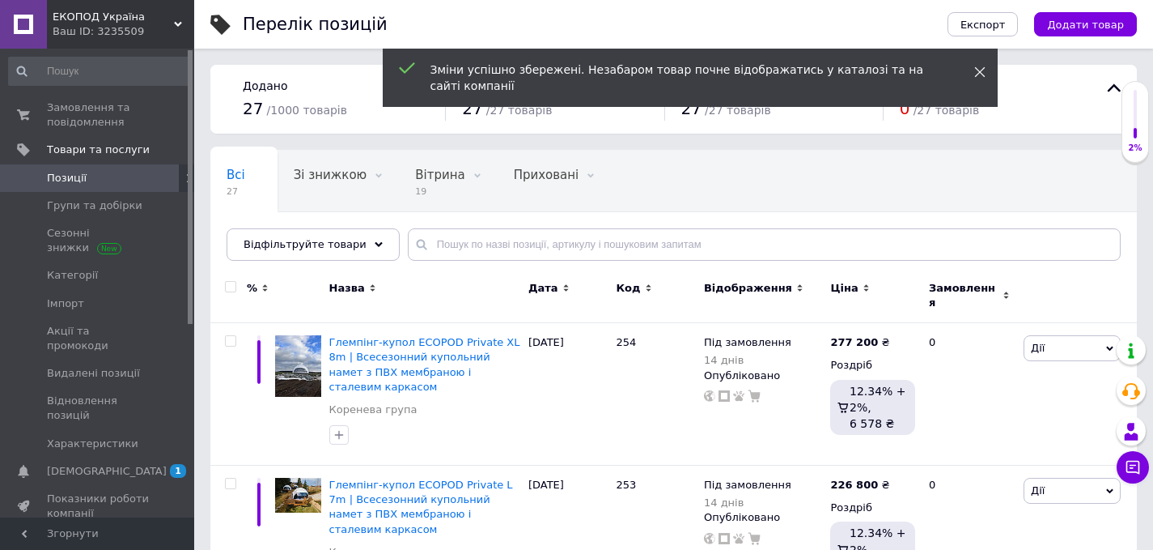
click at [981, 70] on use at bounding box center [980, 72] width 11 height 11
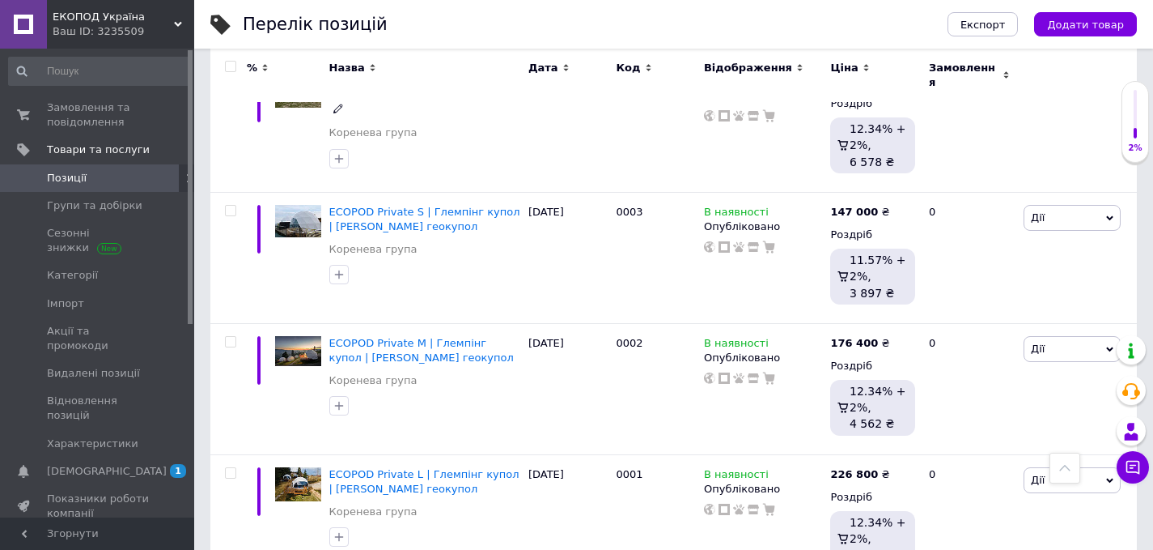
scroll to position [1935, 0]
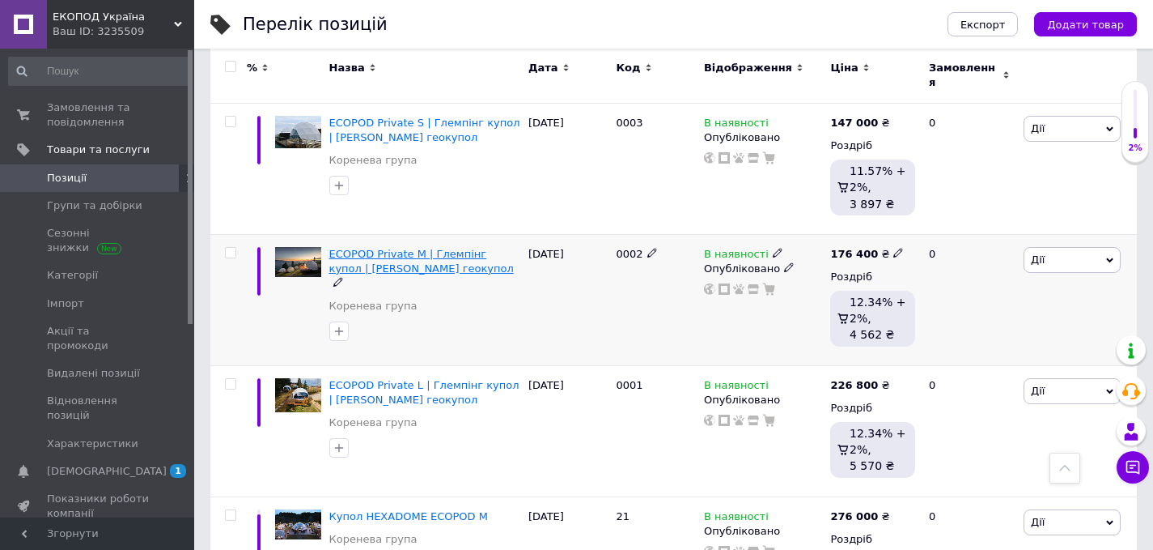
click at [444, 248] on span "ECOPOD Private M | Глемпінг купол | [PERSON_NAME] геокупол" at bounding box center [421, 261] width 185 height 27
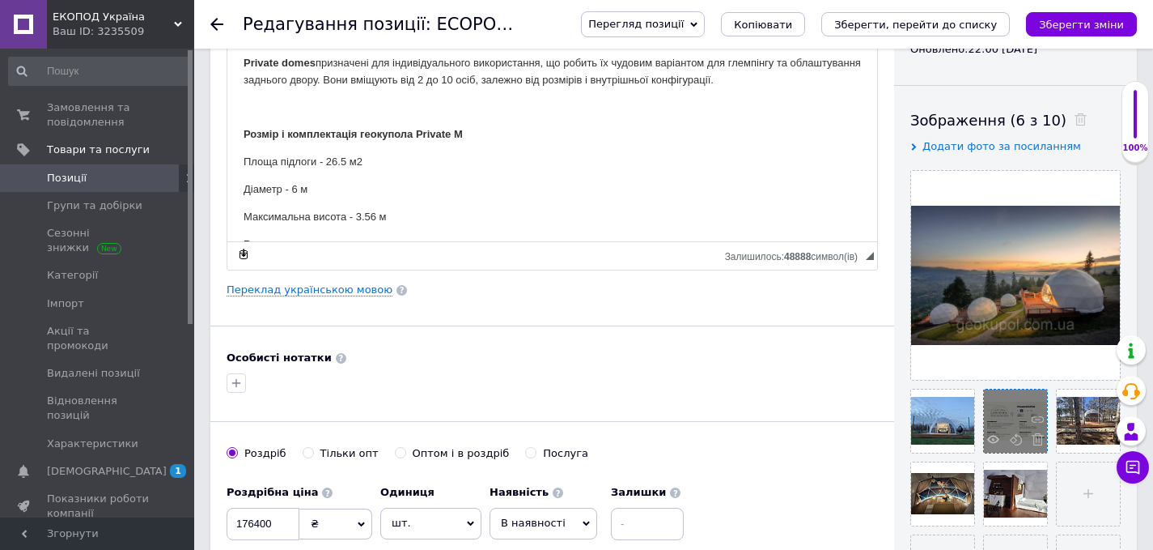
scroll to position [340, 0]
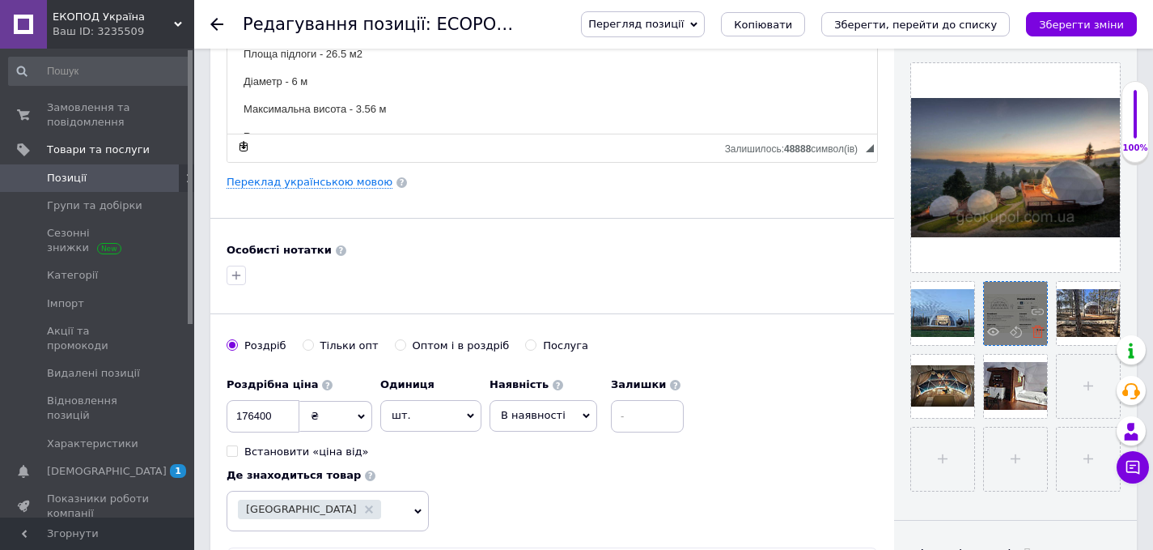
click at [1037, 334] on icon at bounding box center [1038, 331] width 12 height 12
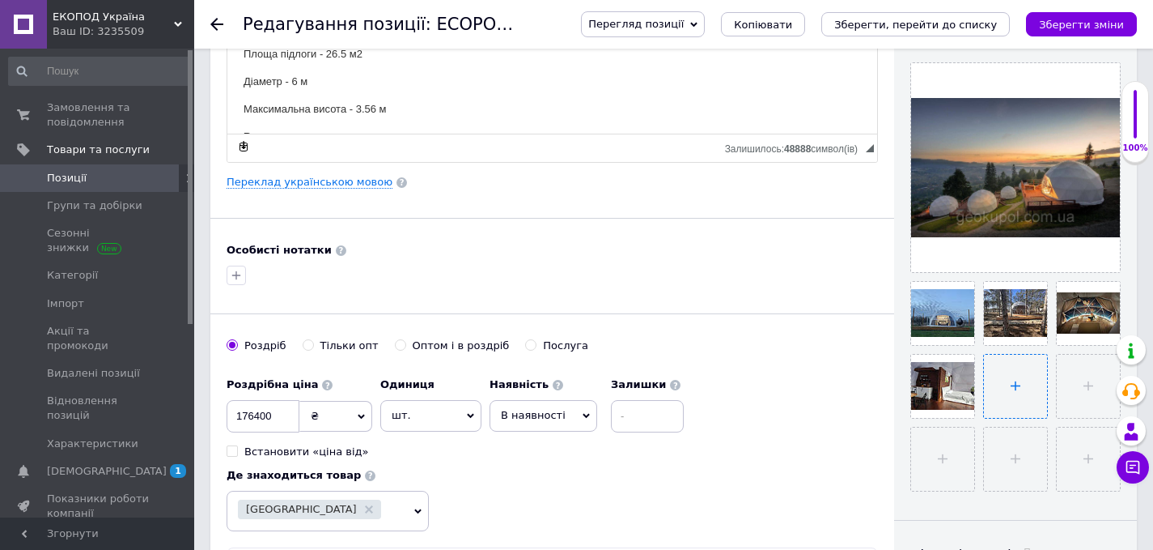
click at [1013, 373] on input "file" at bounding box center [1015, 386] width 63 height 63
type input "C:\fakepath\Pr M.png"
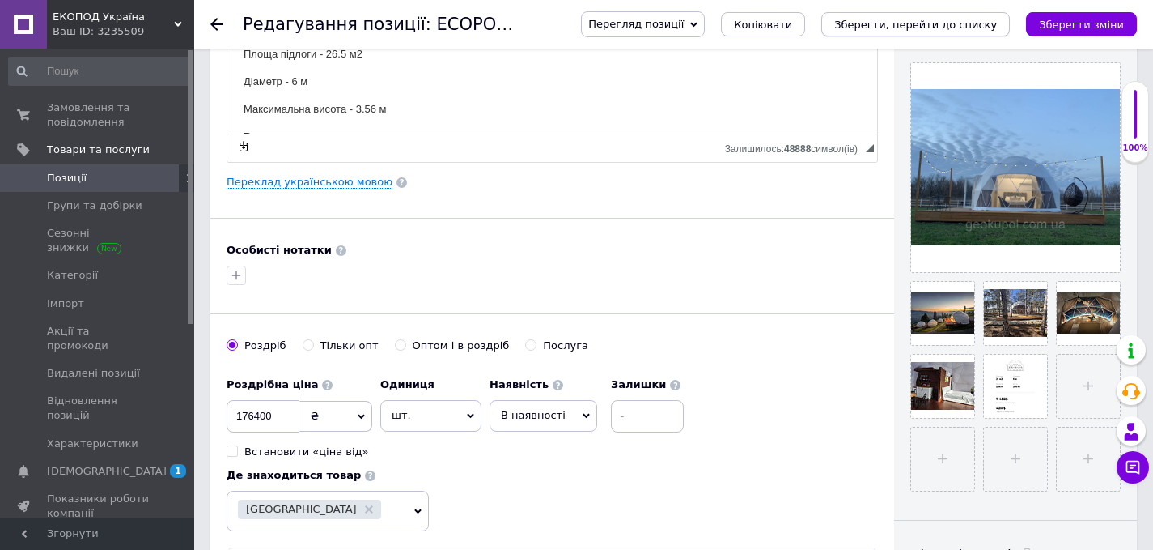
click at [930, 23] on icon "Зберегти, перейти до списку" at bounding box center [916, 25] width 163 height 12
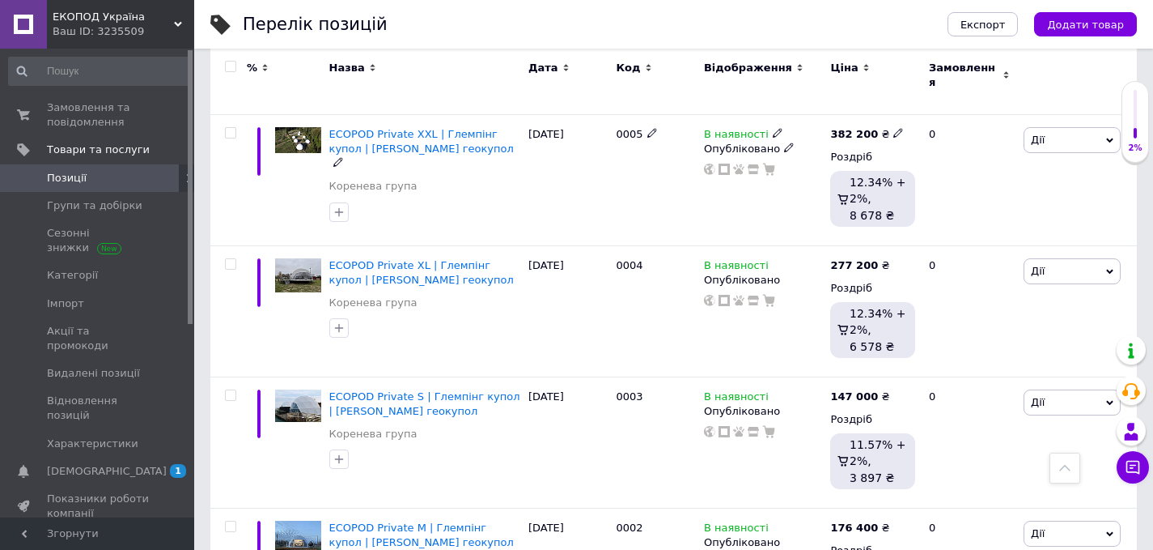
scroll to position [1748, 0]
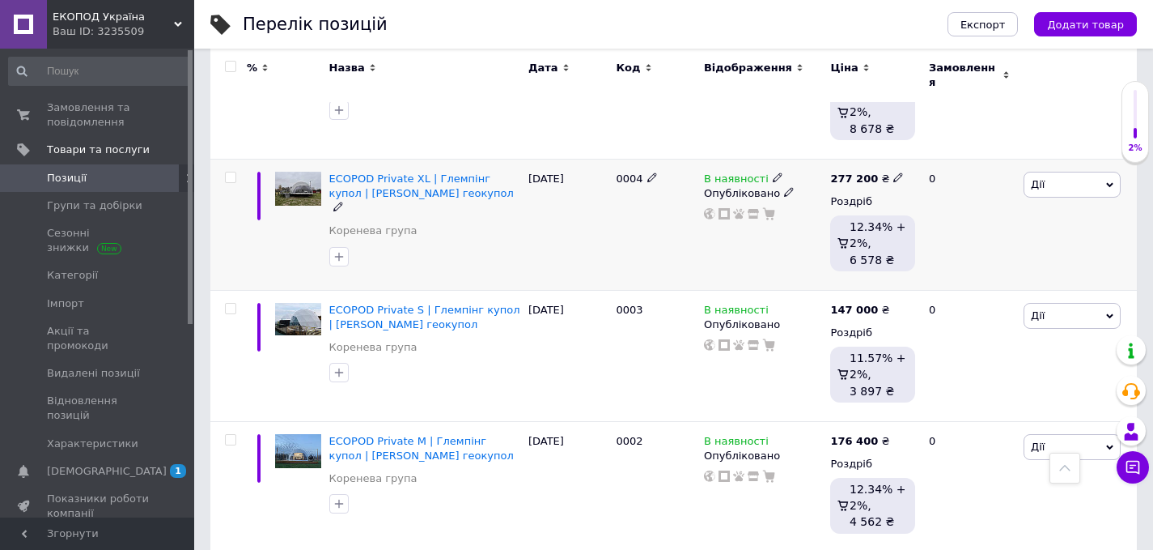
click at [373, 172] on div "ECOPOD Private XL | Глемпінг купол | [PERSON_NAME] геокупол" at bounding box center [424, 194] width 191 height 45
click at [373, 172] on span "ECOPOD Private XL | Глемпінг купол | [PERSON_NAME] геокупол" at bounding box center [421, 185] width 185 height 27
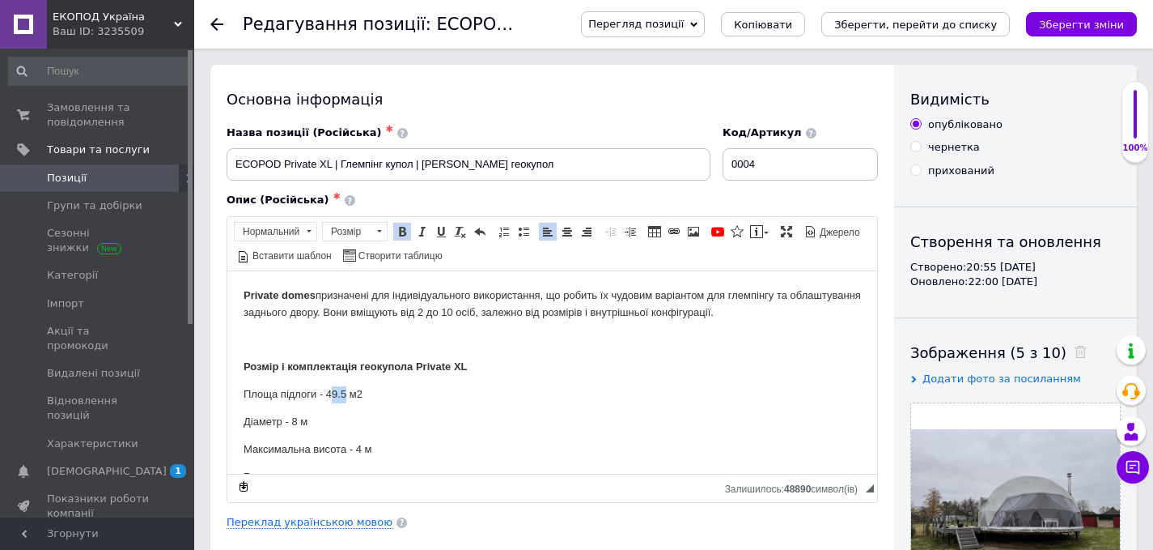
drag, startPoint x: 329, startPoint y: 392, endPoint x: 344, endPoint y: 392, distance: 14.6
click at [344, 392] on p "Площа підлоги - 49.5 м2" at bounding box center [553, 393] width 618 height 17
click at [935, 32] on button "Зберегти, перейти до списку" at bounding box center [916, 24] width 189 height 24
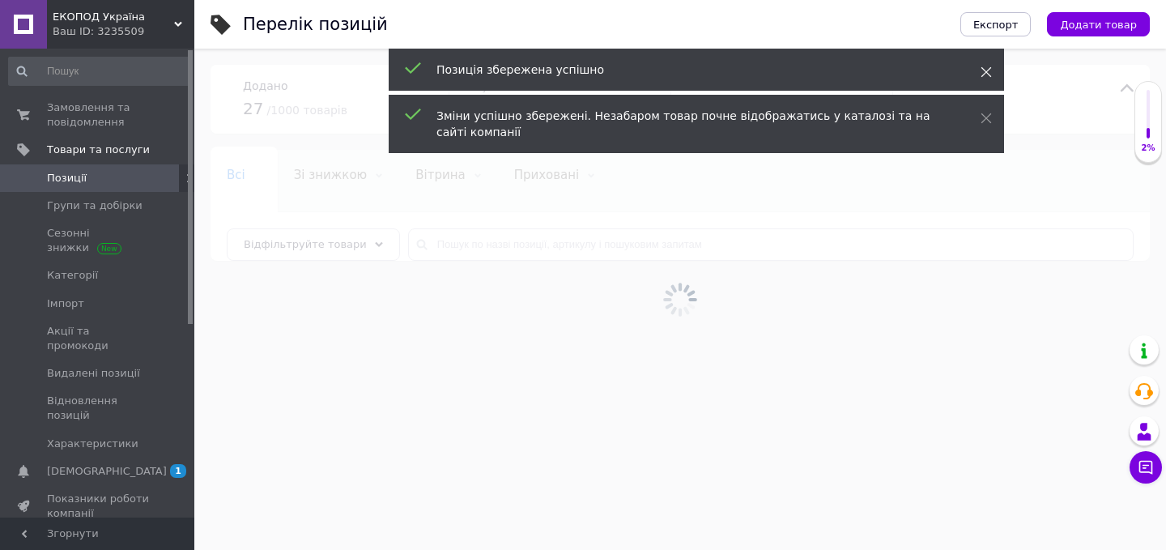
click at [984, 69] on icon at bounding box center [985, 71] width 11 height 11
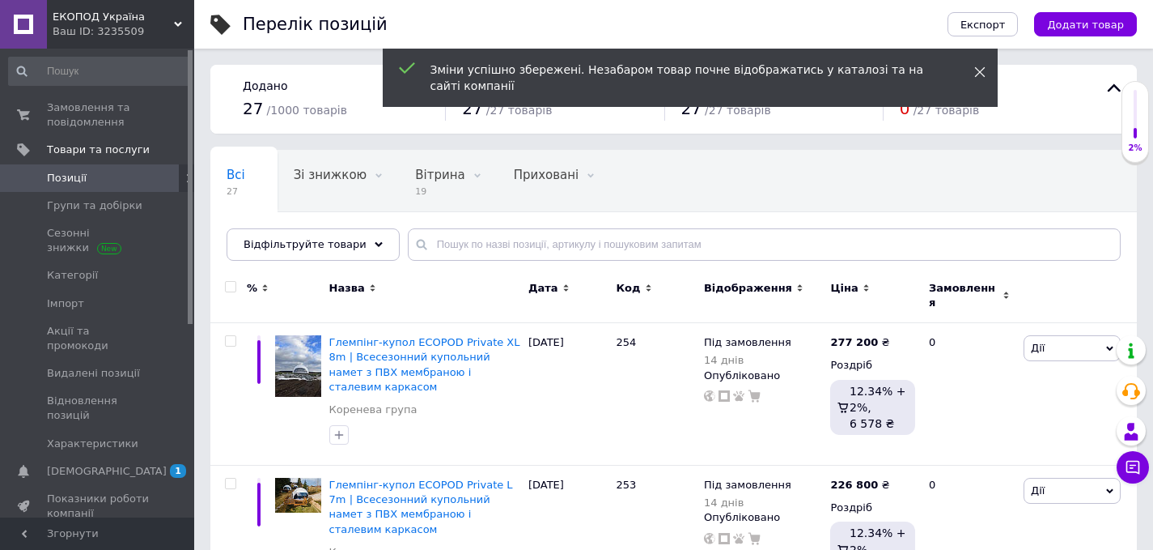
click at [981, 67] on icon at bounding box center [980, 71] width 11 height 11
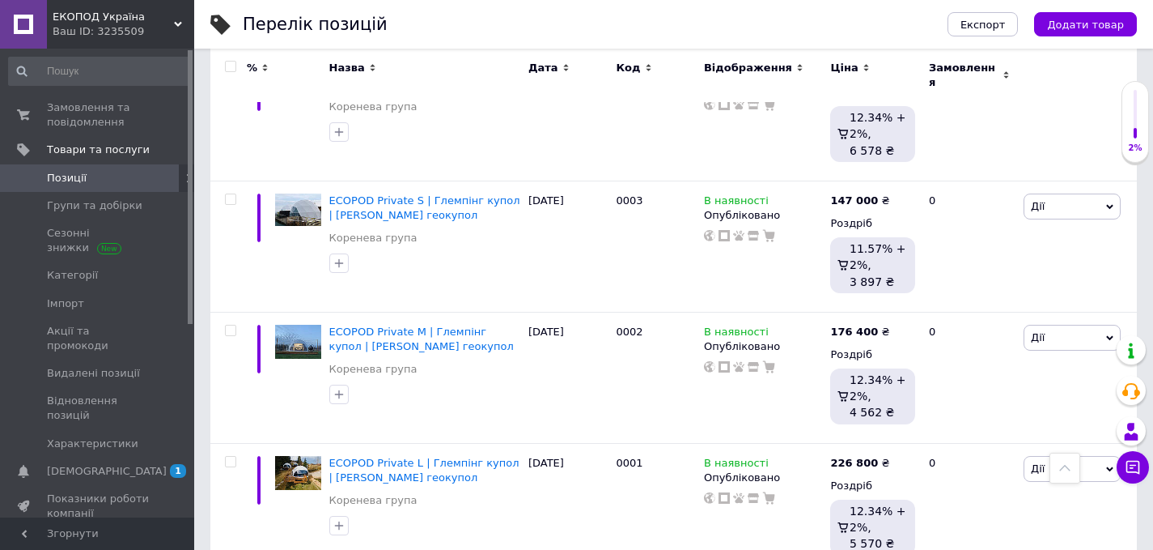
scroll to position [1862, 0]
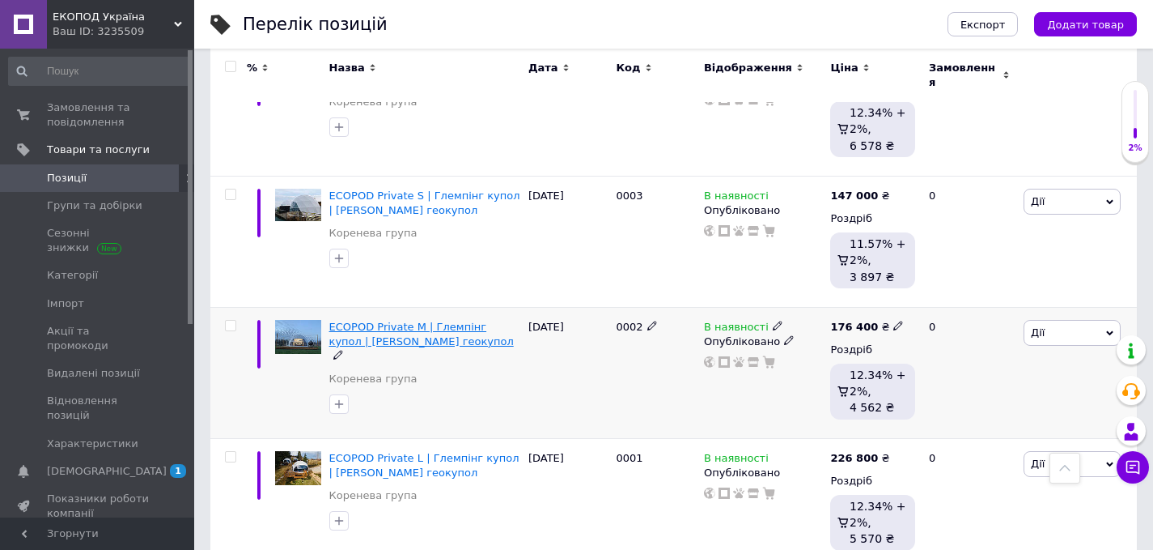
click at [435, 321] on span "ECOPOD Private M | Глемпінг купол | [PERSON_NAME] геокупол" at bounding box center [421, 334] width 185 height 27
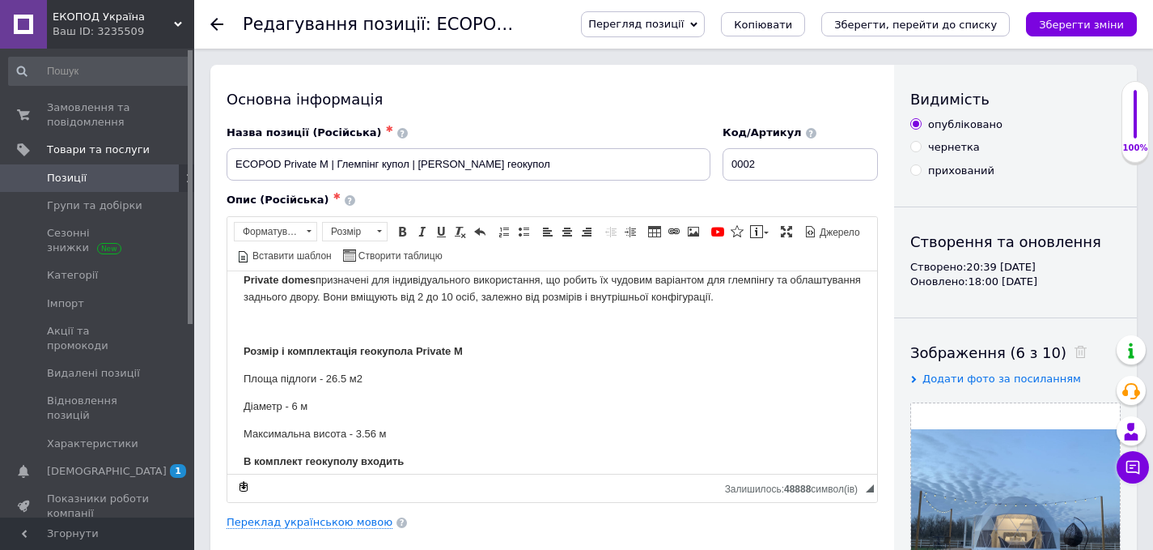
scroll to position [32, 0]
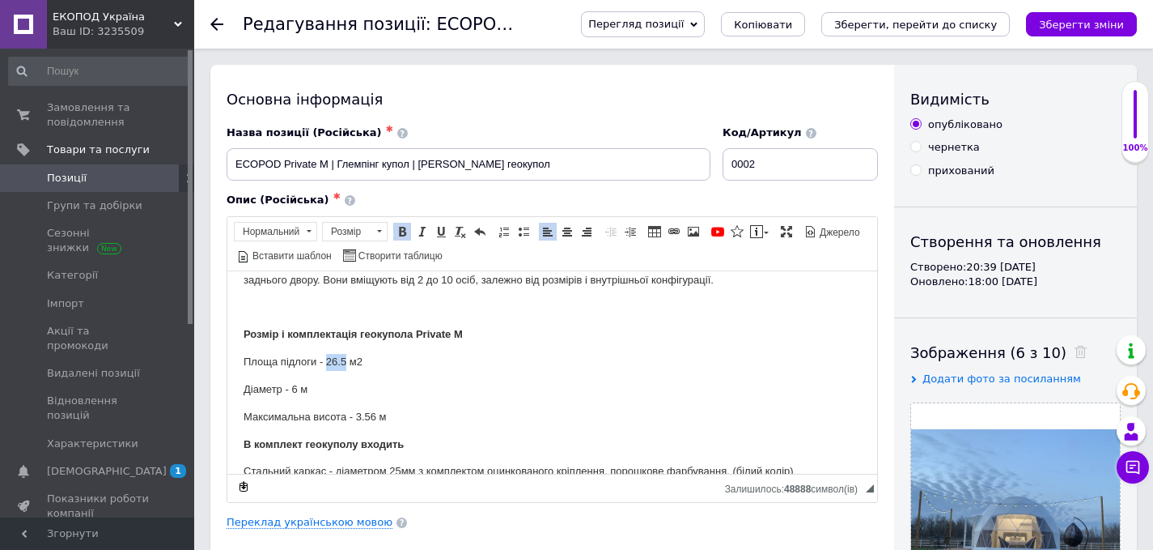
drag, startPoint x: 325, startPoint y: 363, endPoint x: 344, endPoint y: 361, distance: 18.8
click at [344, 361] on p "Площа підлоги - 26.5 м2" at bounding box center [553, 361] width 618 height 17
click at [690, 380] on p "Діаметр - 6 м" at bounding box center [553, 388] width 618 height 17
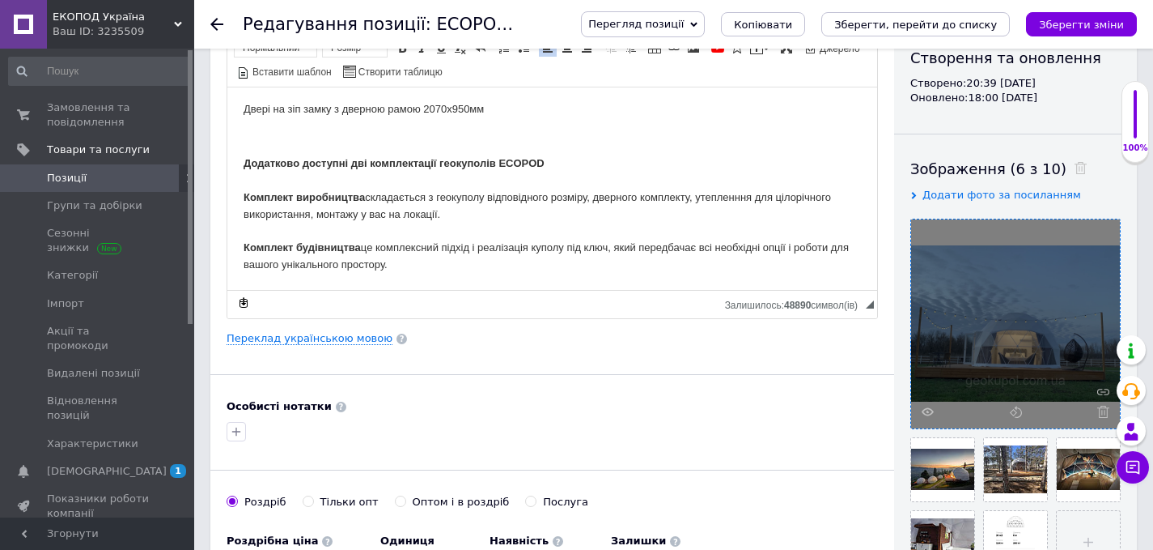
scroll to position [224, 0]
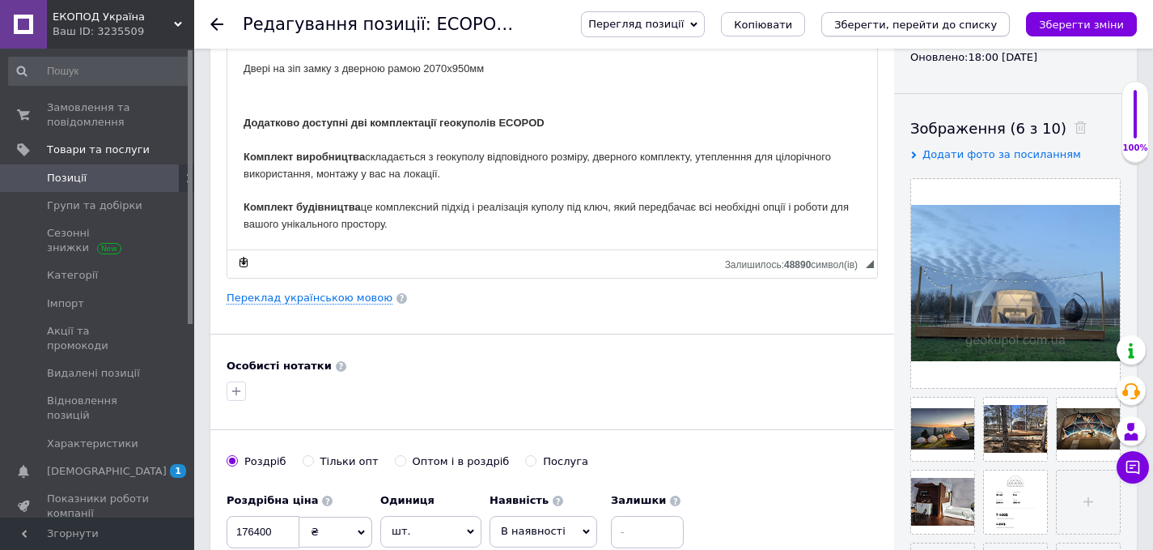
click at [924, 20] on icon "Зберегти, перейти до списку" at bounding box center [916, 25] width 163 height 12
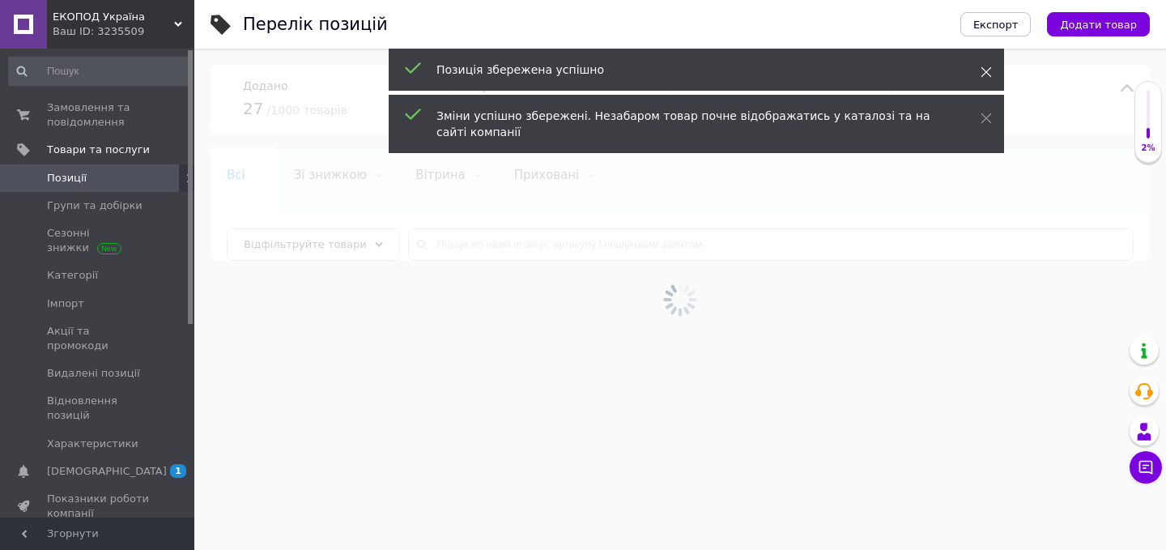
click at [984, 69] on icon at bounding box center [985, 71] width 11 height 11
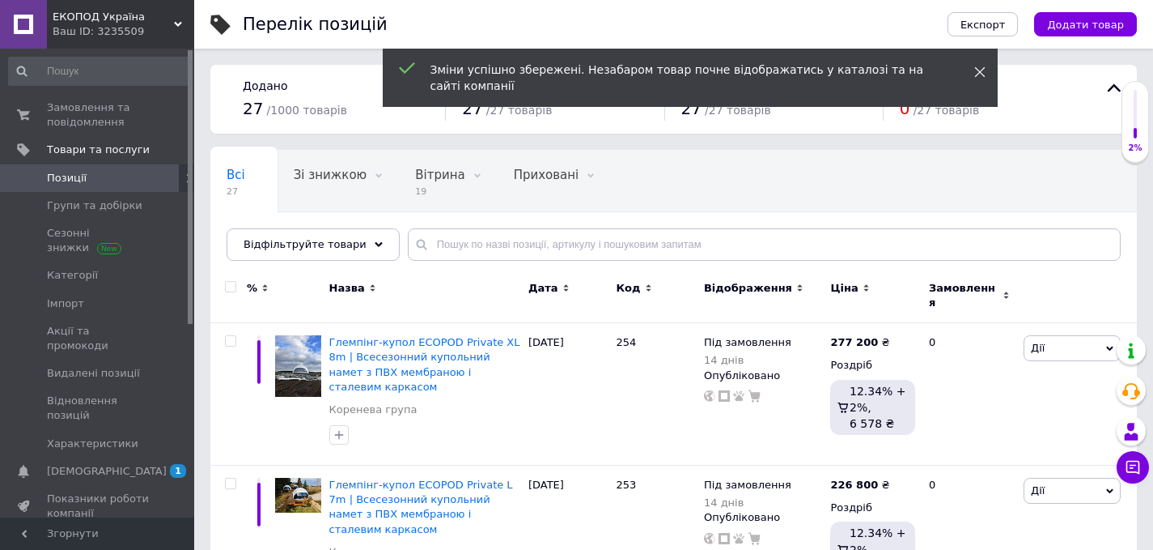
click at [978, 76] on icon at bounding box center [980, 71] width 11 height 11
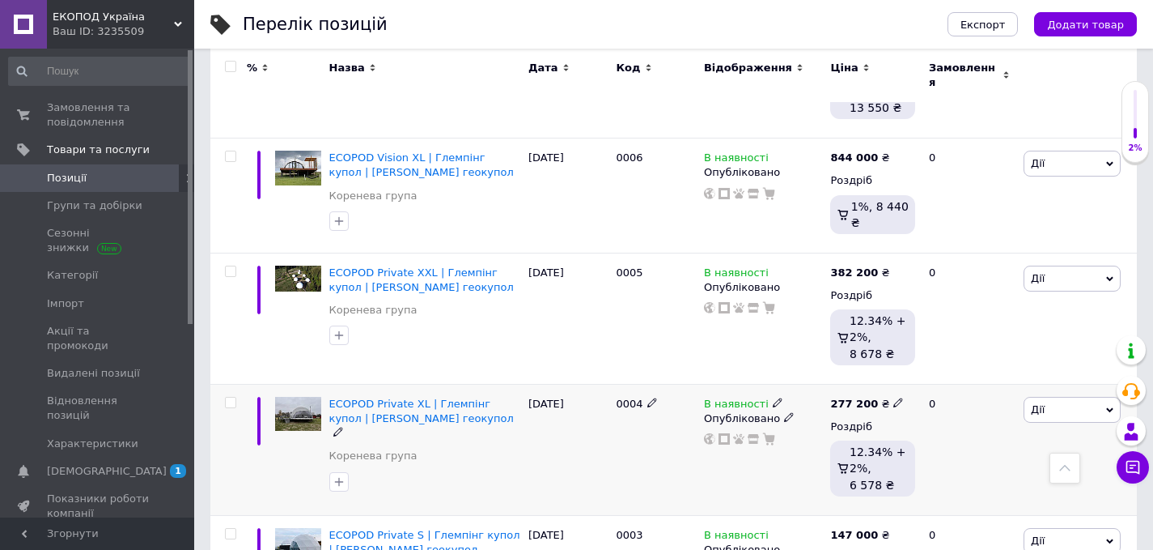
scroll to position [1867, 0]
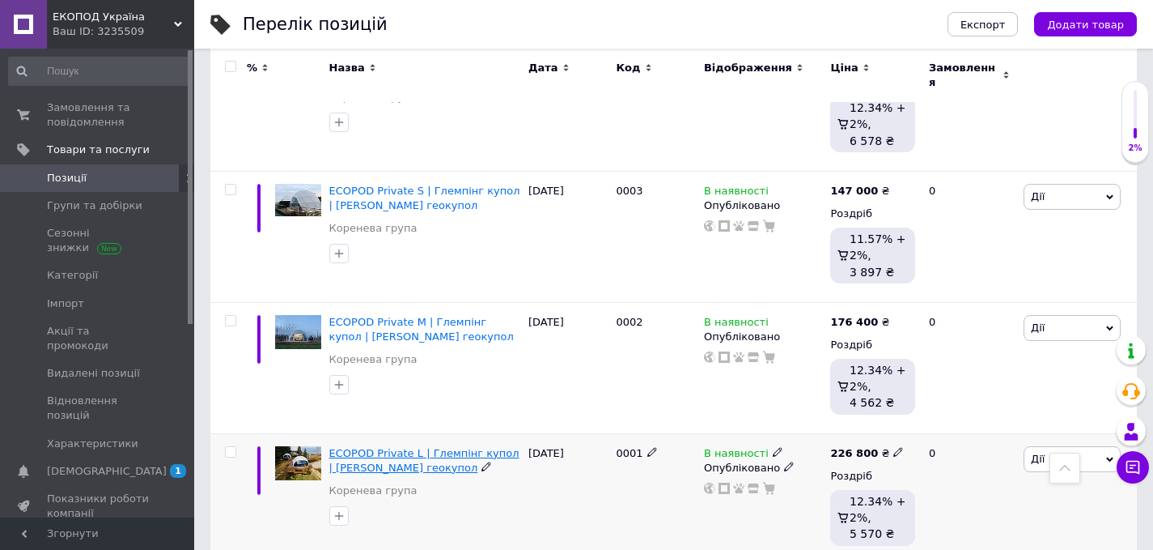
click at [407, 447] on span "ECOPOD Private L | Глемпінг купол | [PERSON_NAME] геокупол" at bounding box center [424, 460] width 190 height 27
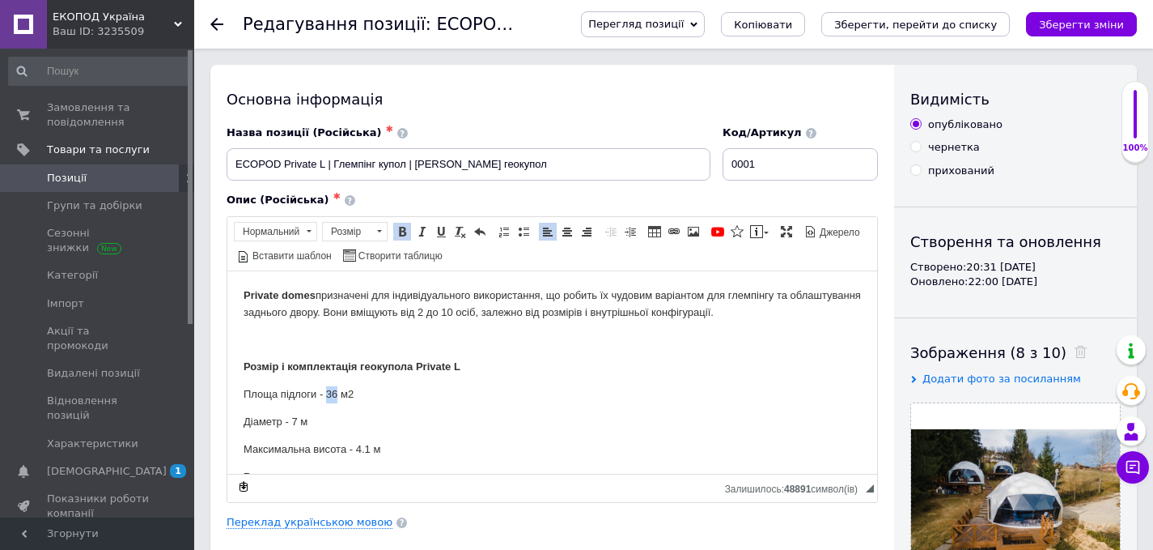
drag, startPoint x: 327, startPoint y: 390, endPoint x: 336, endPoint y: 390, distance: 8.9
click at [336, 390] on p "Площа підлоги - 36 м2" at bounding box center [553, 393] width 618 height 17
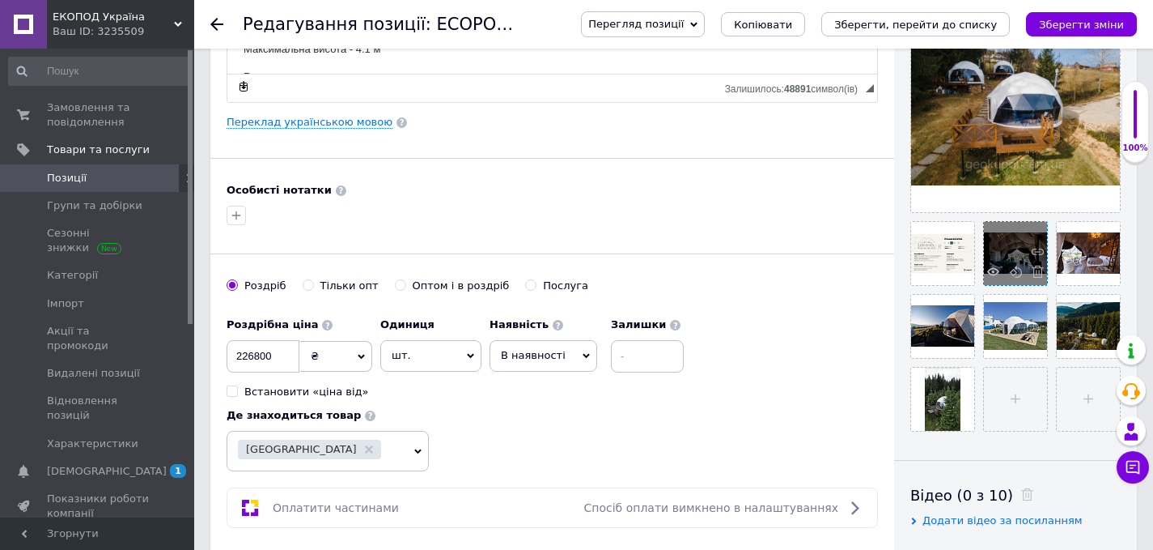
scroll to position [435, 0]
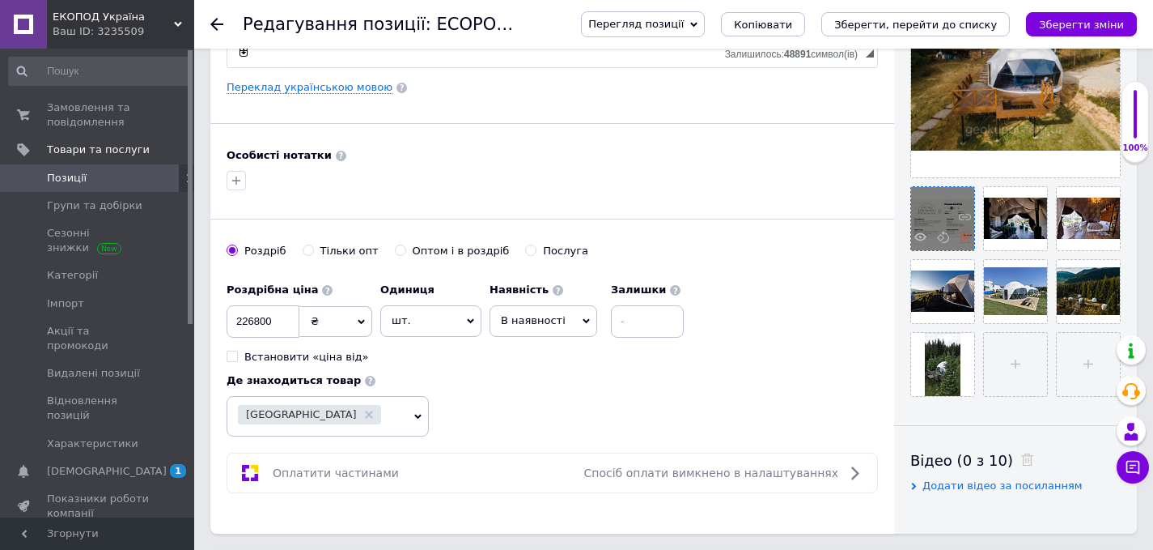
click at [965, 231] on icon at bounding box center [965, 237] width 12 height 12
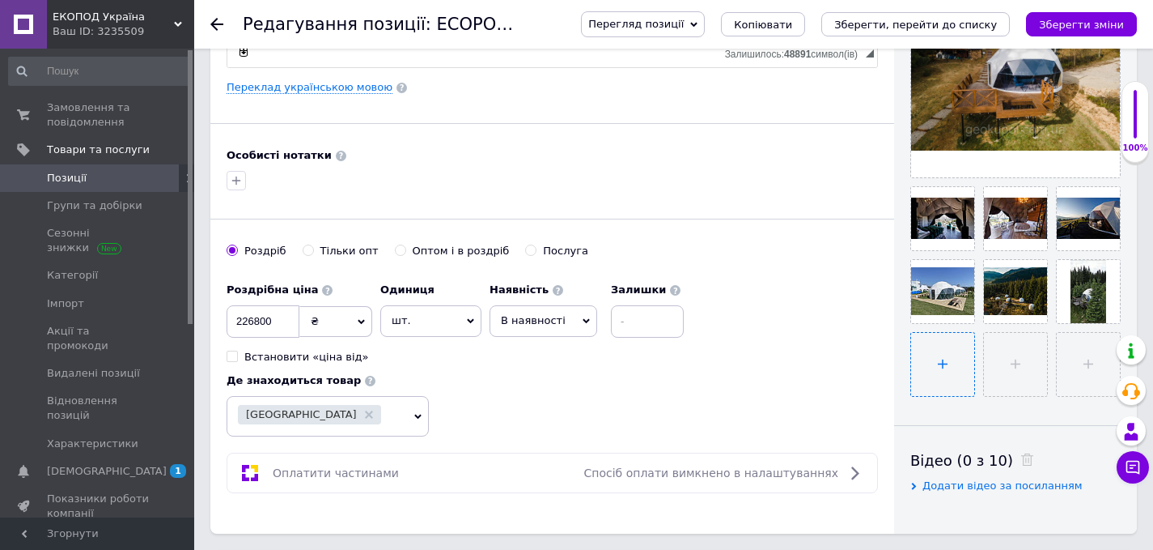
click at [949, 361] on input "file" at bounding box center [942, 364] width 63 height 63
type input "C:\fakepath\Pr L.png"
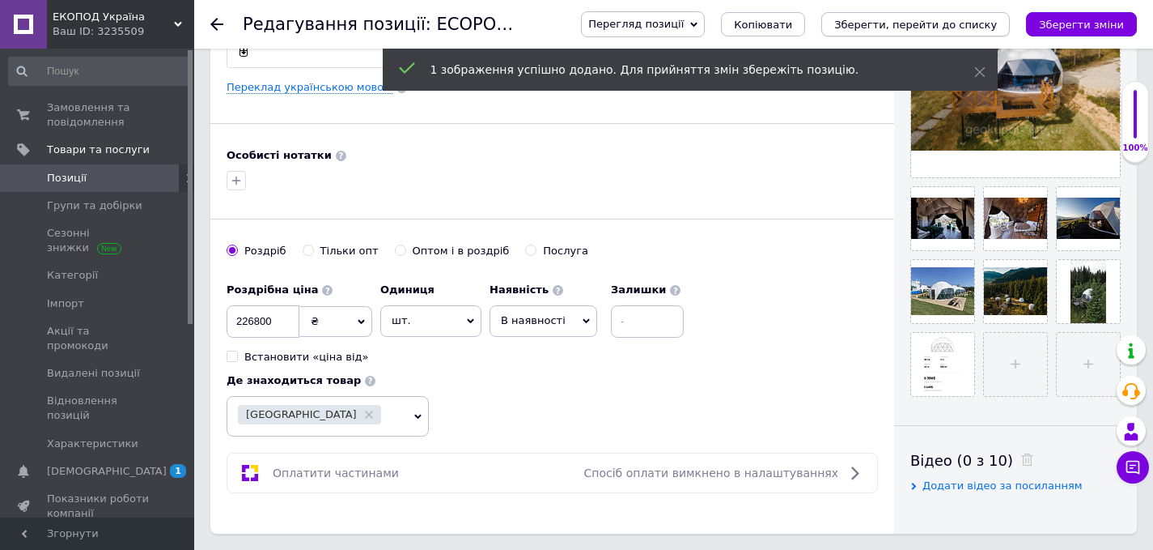
click at [903, 22] on icon "Зберегти, перейти до списку" at bounding box center [916, 25] width 163 height 12
